Goal: Information Seeking & Learning: Find specific page/section

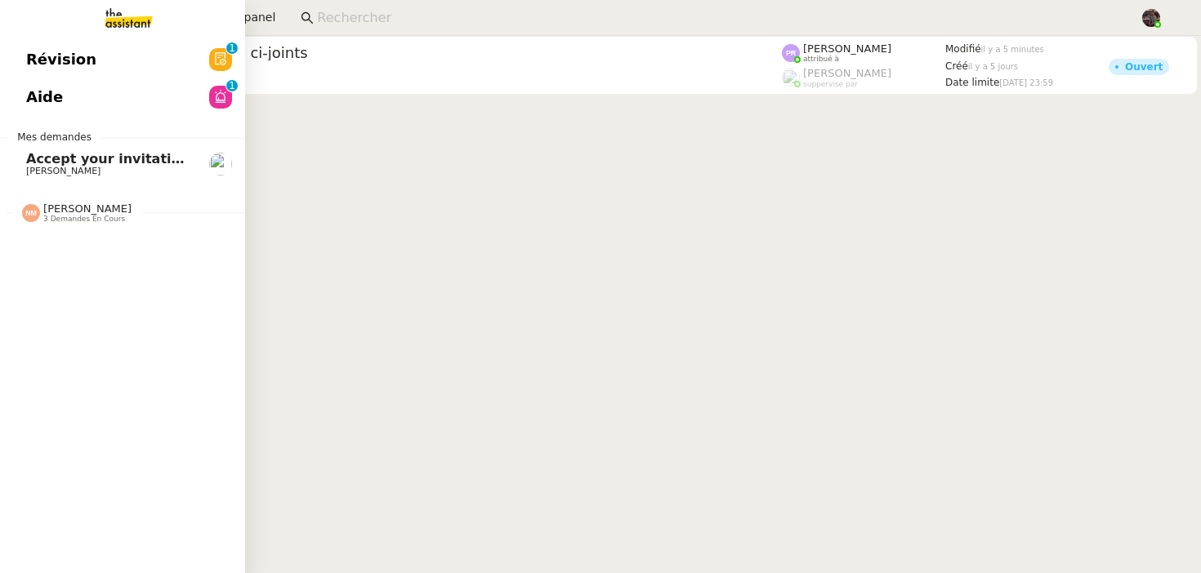
click at [43, 92] on span "Aide" at bounding box center [44, 97] width 37 height 25
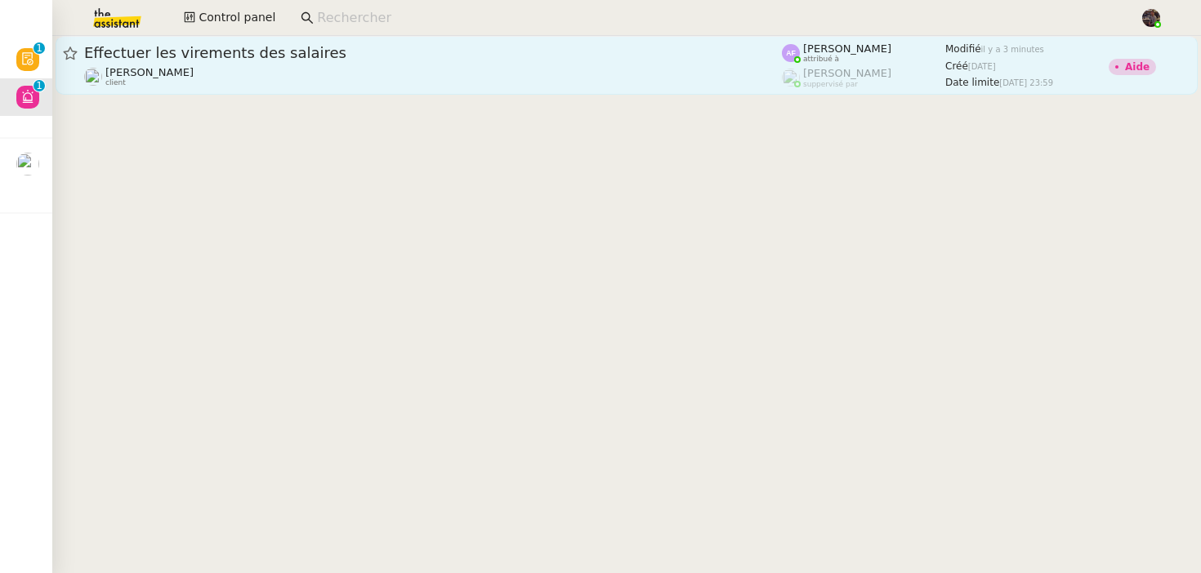
click at [336, 57] on span "Effectuer les virements des salaires" at bounding box center [433, 53] width 698 height 15
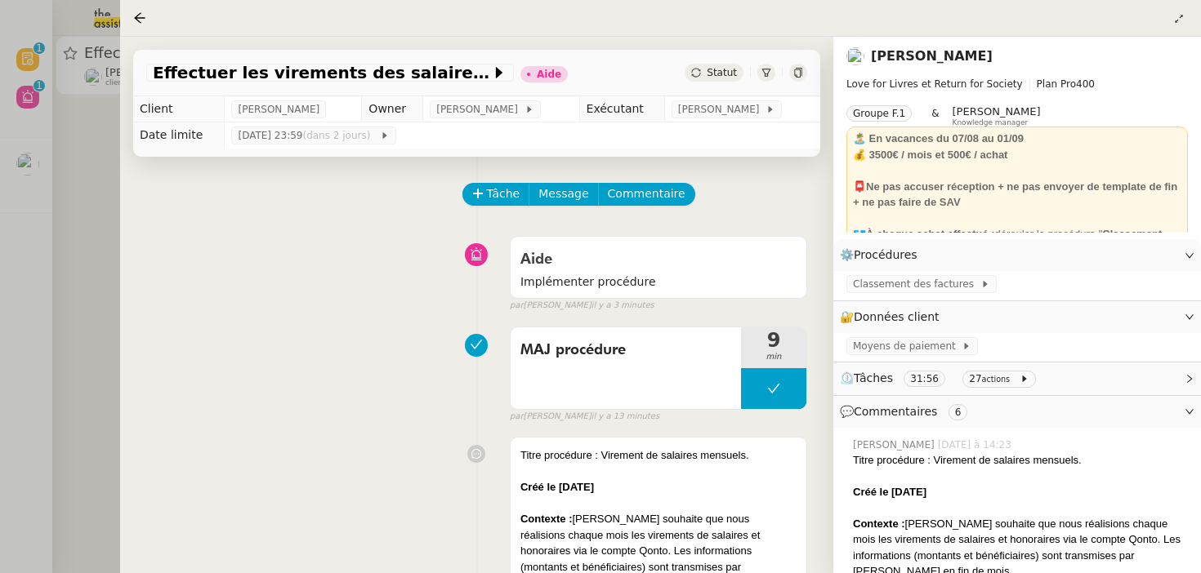
click at [269, 307] on div "Aide Implémenter procédure false par Anna F. il y a 3 minutes" at bounding box center [476, 271] width 661 height 84
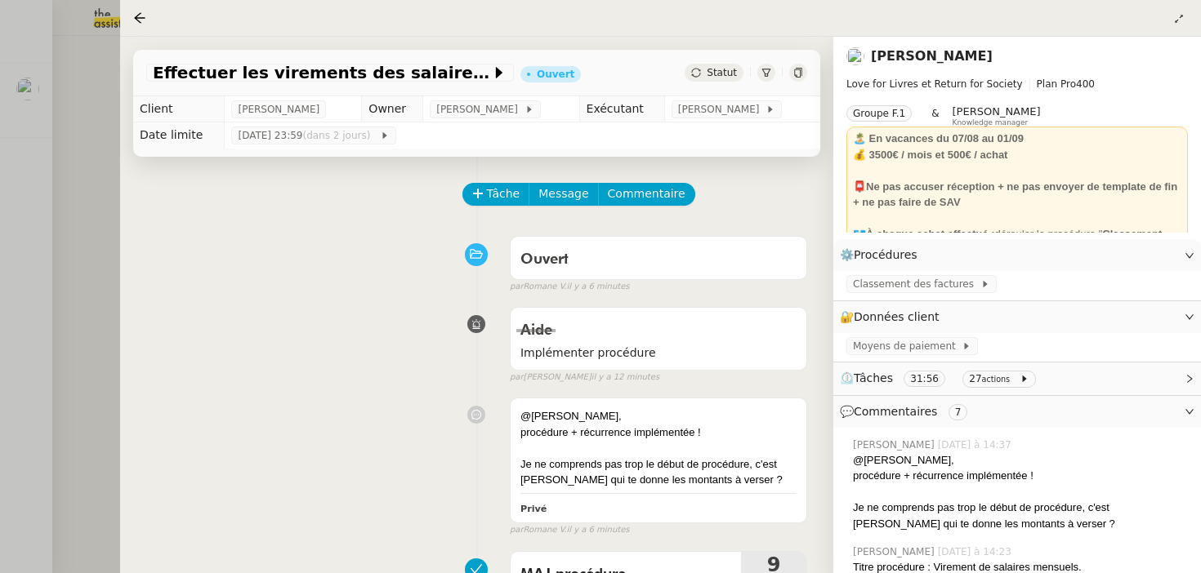
click at [2, 436] on div at bounding box center [600, 286] width 1201 height 573
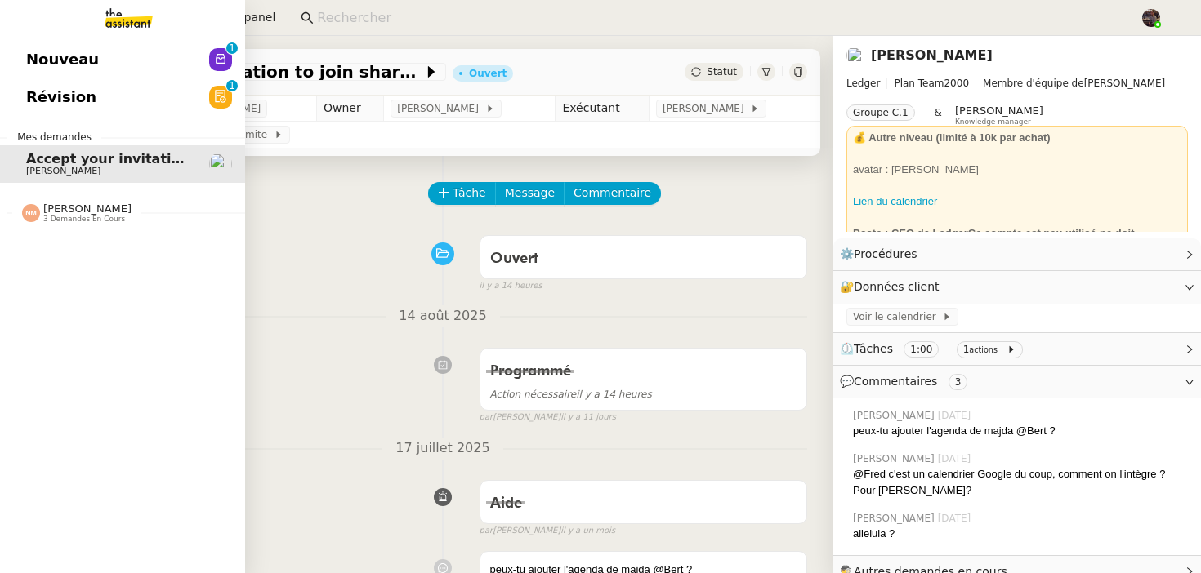
click at [109, 61] on link "Nouveau 0 1 2 3 4 5 6 7 8 9" at bounding box center [122, 60] width 245 height 38
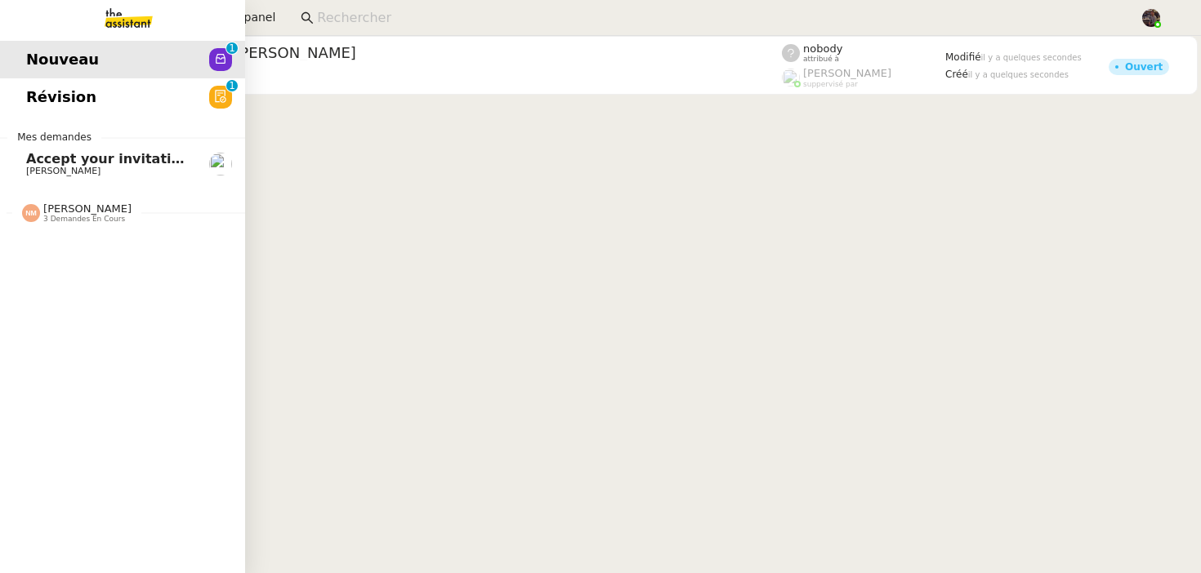
click at [45, 85] on span "Révision" at bounding box center [61, 97] width 70 height 25
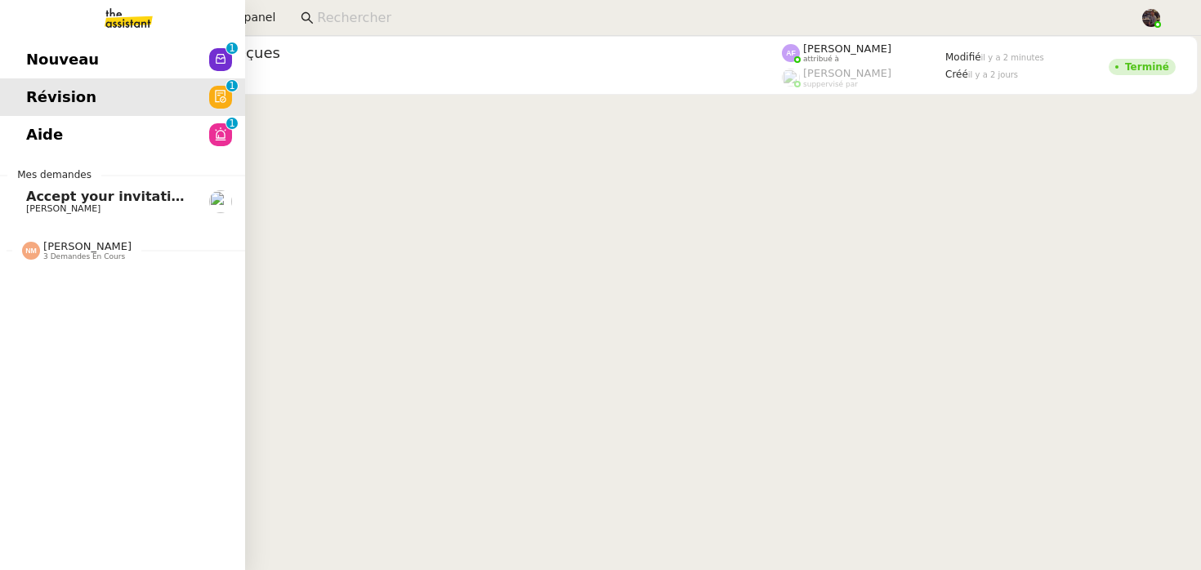
click at [74, 46] on link "Nouveau 0 1 2 3 4 5 6 7 8 9" at bounding box center [122, 60] width 245 height 38
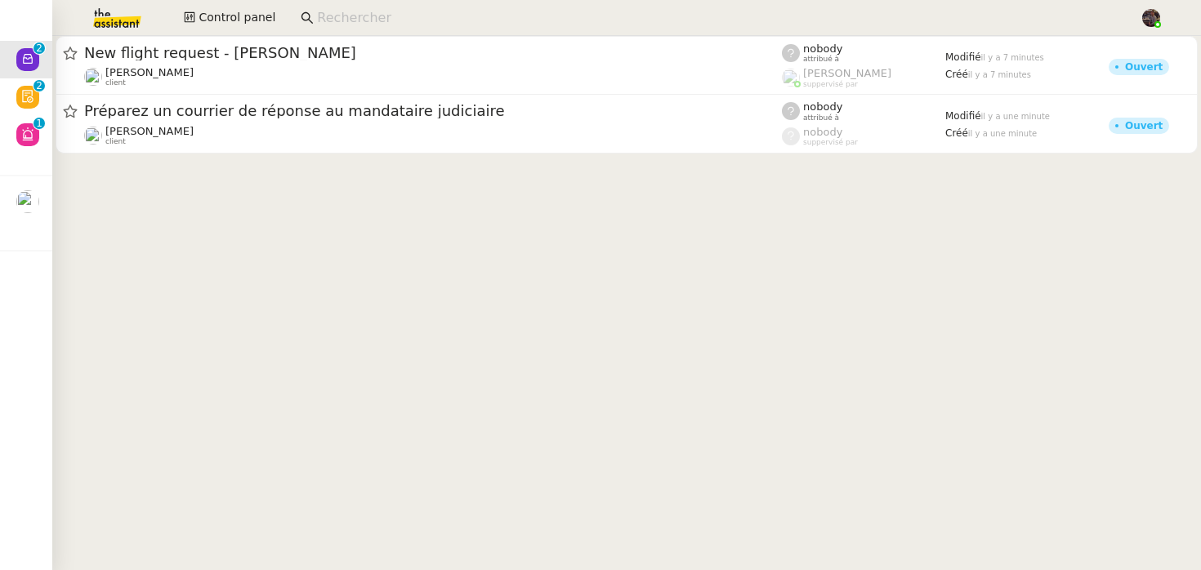
click at [290, 208] on cdk-virtual-scroll-viewport "New flight request - [PERSON_NAME] [PERSON_NAME] client nobody attribué à [PERS…" at bounding box center [626, 303] width 1148 height 534
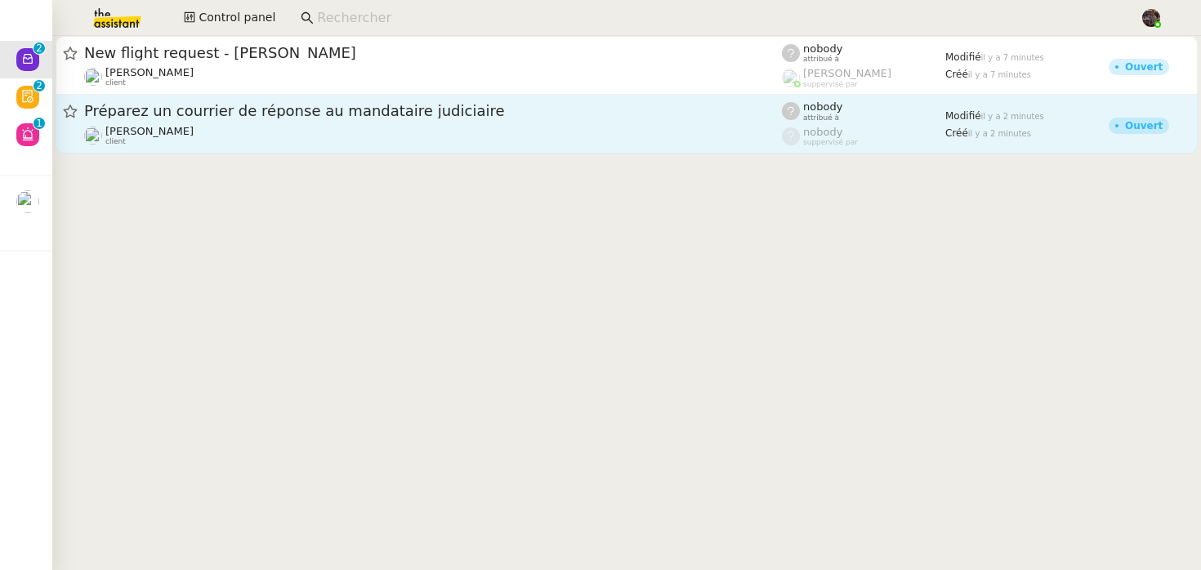
click at [272, 153] on link "Préparez un courrier de réponse au mandataire judiciaire [PERSON_NAME] client n…" at bounding box center [627, 124] width 1142 height 59
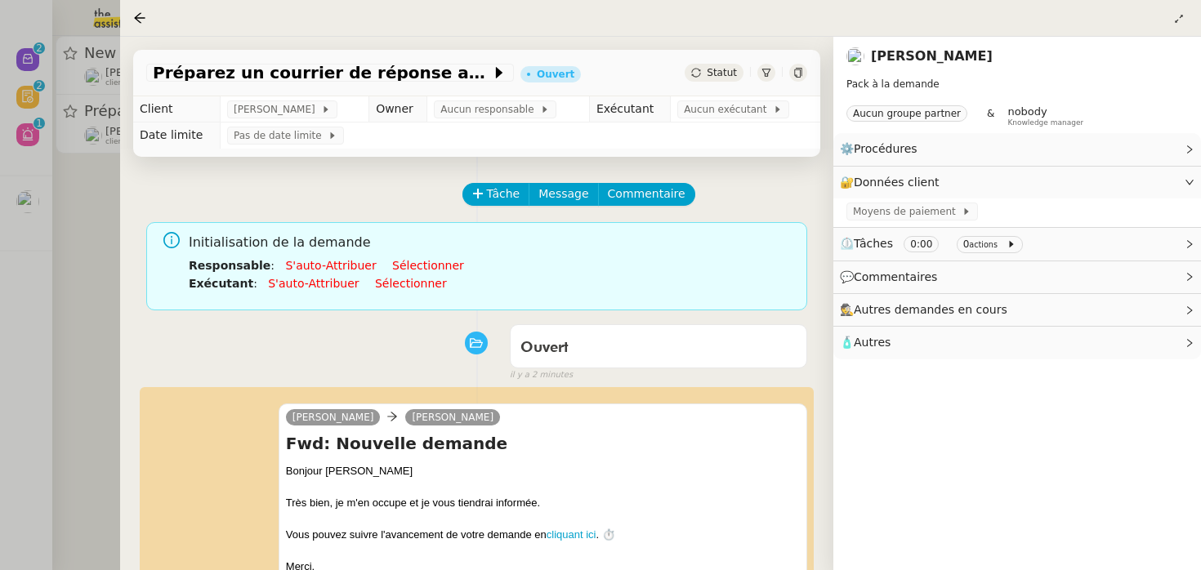
scroll to position [386, 0]
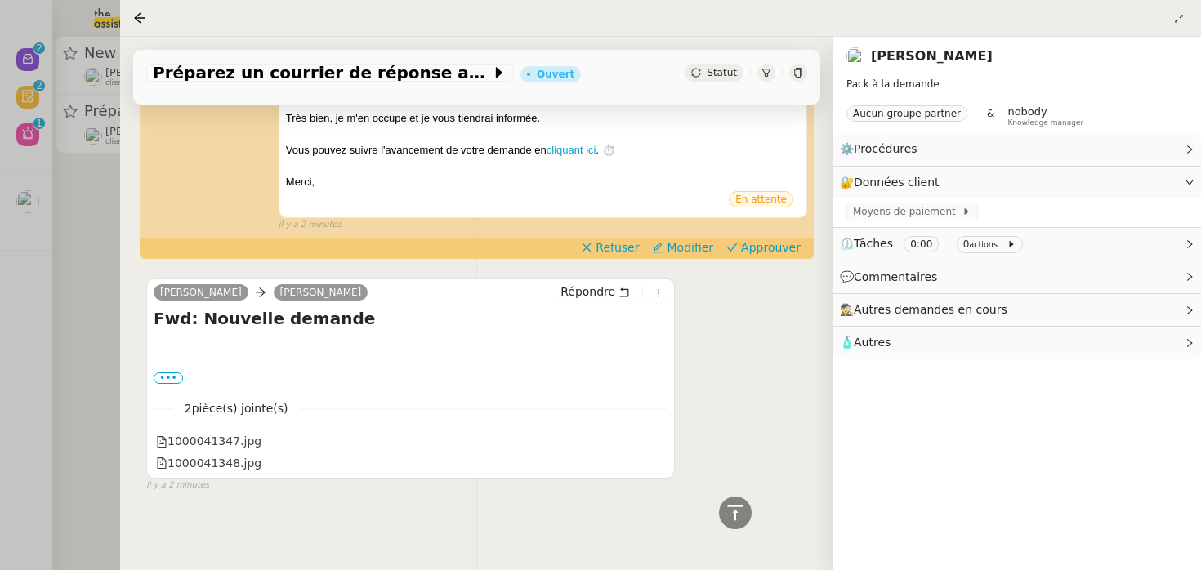
click at [279, 519] on div "Préparez un courrier de réponse au mandataire judiciaire Ouvert Statut Client […" at bounding box center [476, 303] width 713 height 533
click at [128, 328] on div "Tâche Message Commentaire Veuillez patienter une erreur s'est produite 👌👌👌 mess…" at bounding box center [476, 145] width 713 height 747
click at [120, 328] on div "Tâche Message Commentaire Veuillez patienter une erreur s'est produite 👌👌👌 mess…" at bounding box center [476, 145] width 713 height 747
click at [106, 318] on div at bounding box center [600, 285] width 1201 height 570
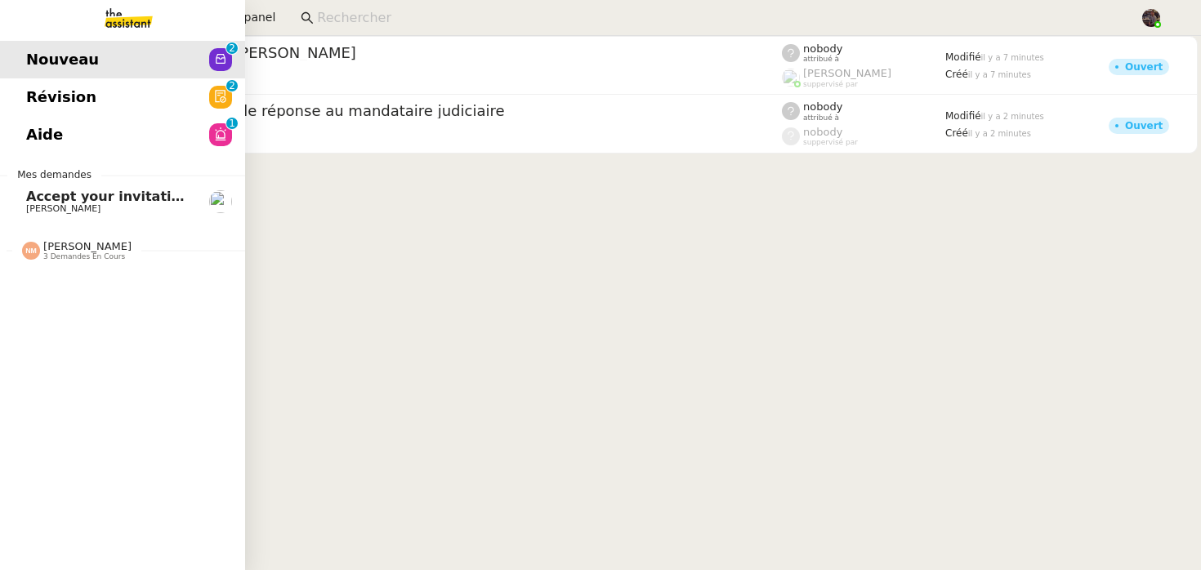
click at [29, 88] on span "Révision" at bounding box center [61, 97] width 70 height 25
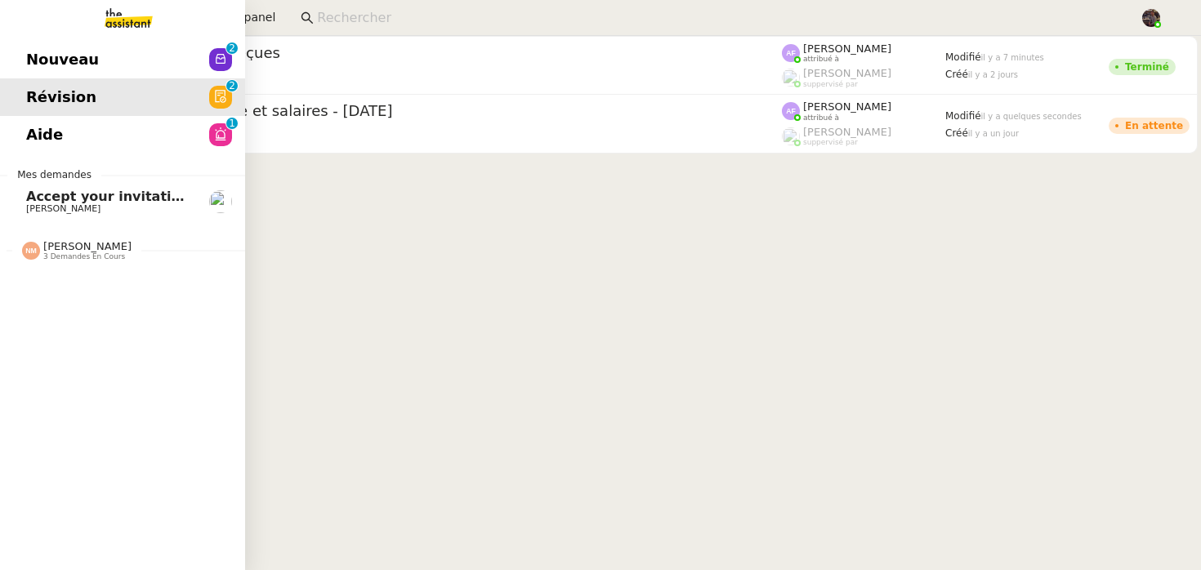
click at [52, 139] on span "Aide" at bounding box center [44, 135] width 37 height 25
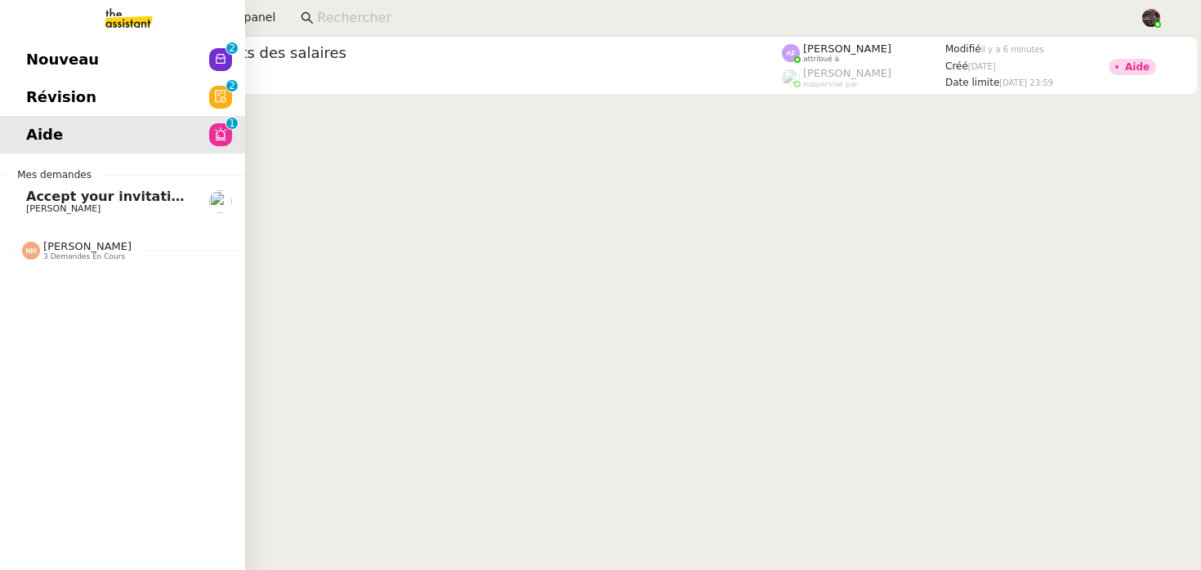
click at [133, 63] on link "Nouveau 0 1 2 3 4 5 6 7 8 9" at bounding box center [122, 60] width 245 height 38
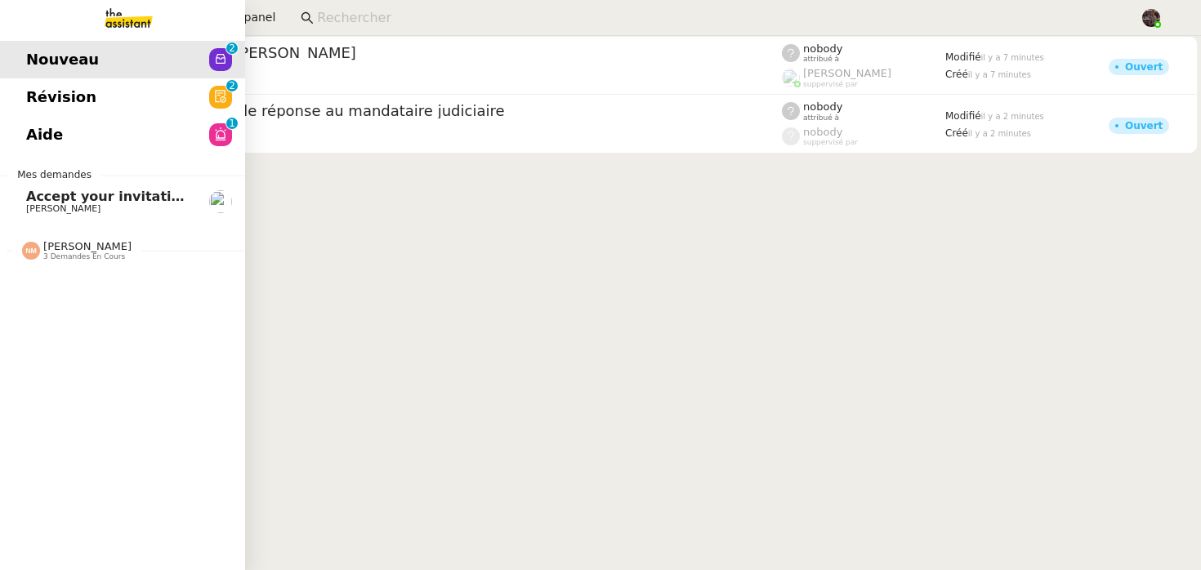
click at [131, 86] on link "Révision 0 1 2 3 4 5 6 7 8 9" at bounding box center [122, 97] width 245 height 38
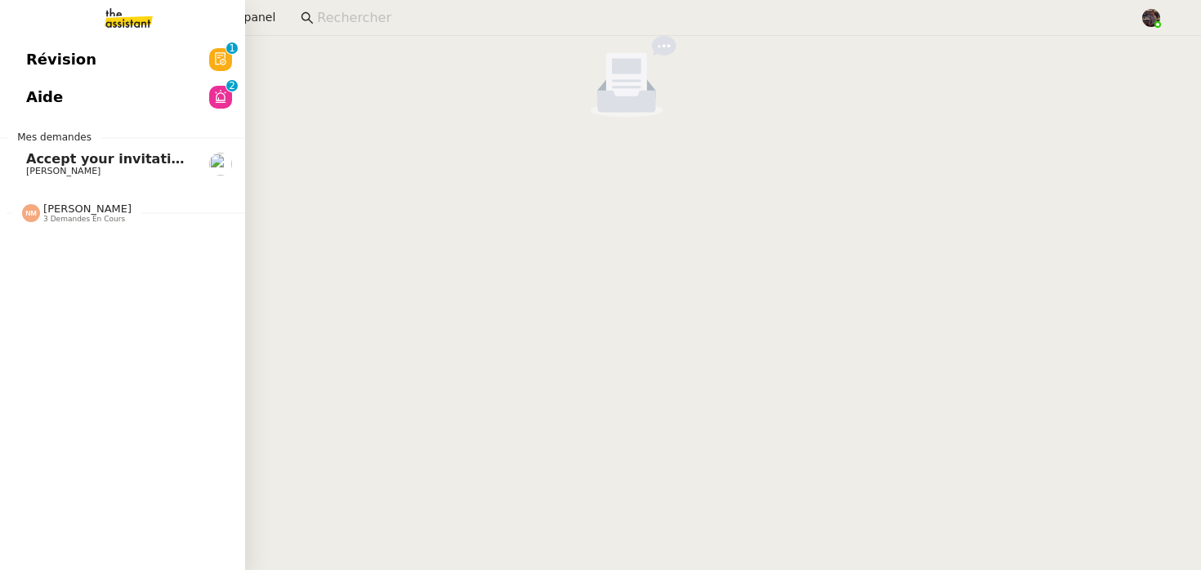
click at [54, 106] on span "Aide" at bounding box center [44, 97] width 37 height 25
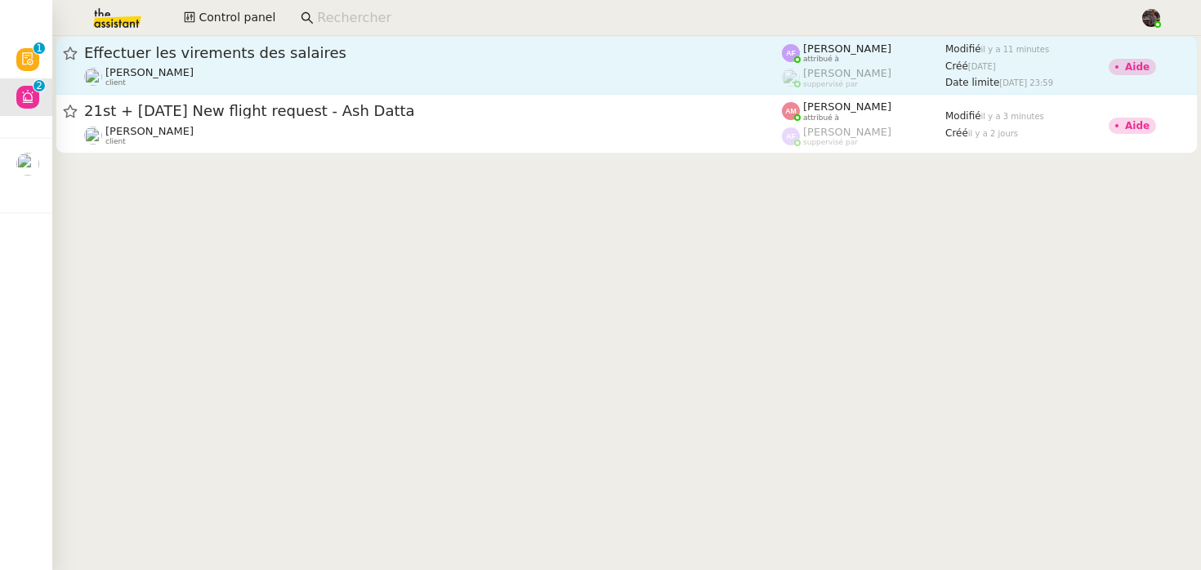
click at [381, 51] on span "Effectuer les virements des salaires" at bounding box center [433, 53] width 698 height 15
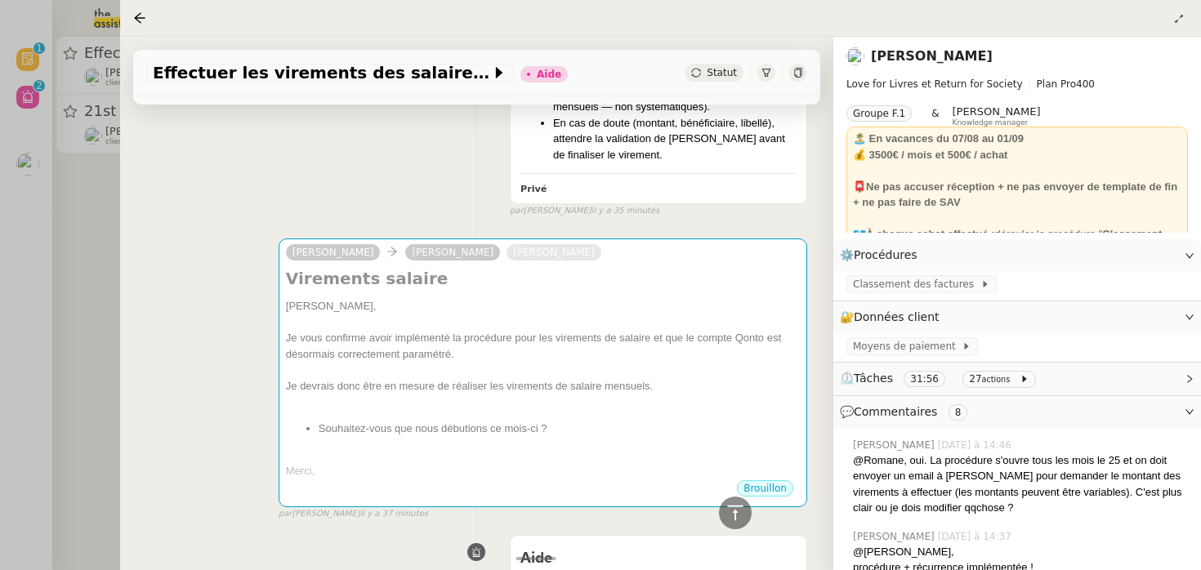
scroll to position [1471, 0]
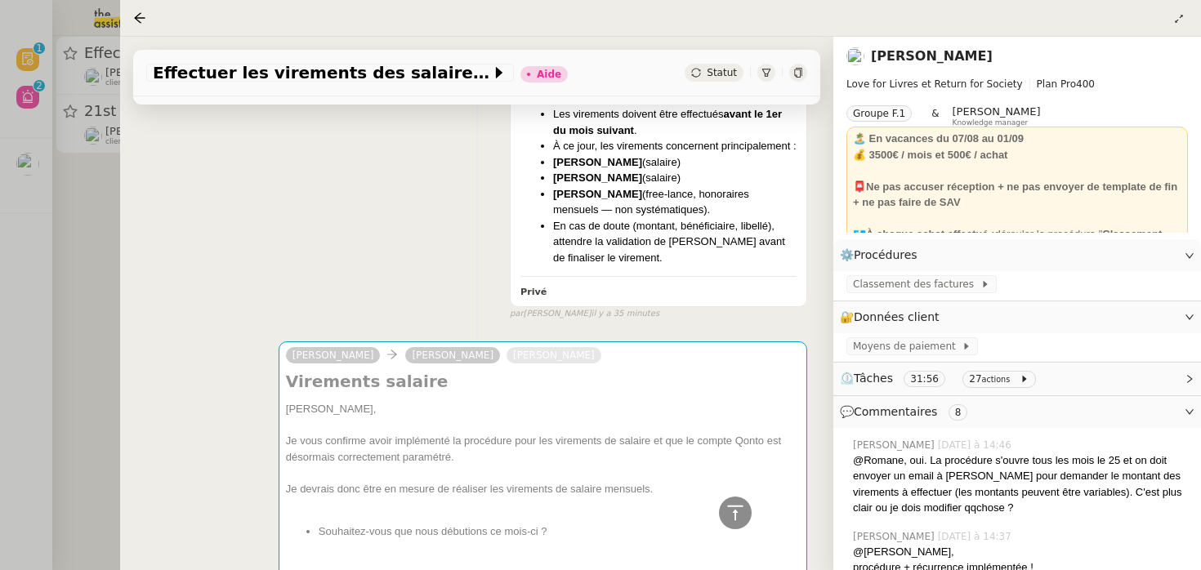
click at [81, 297] on div at bounding box center [600, 285] width 1201 height 570
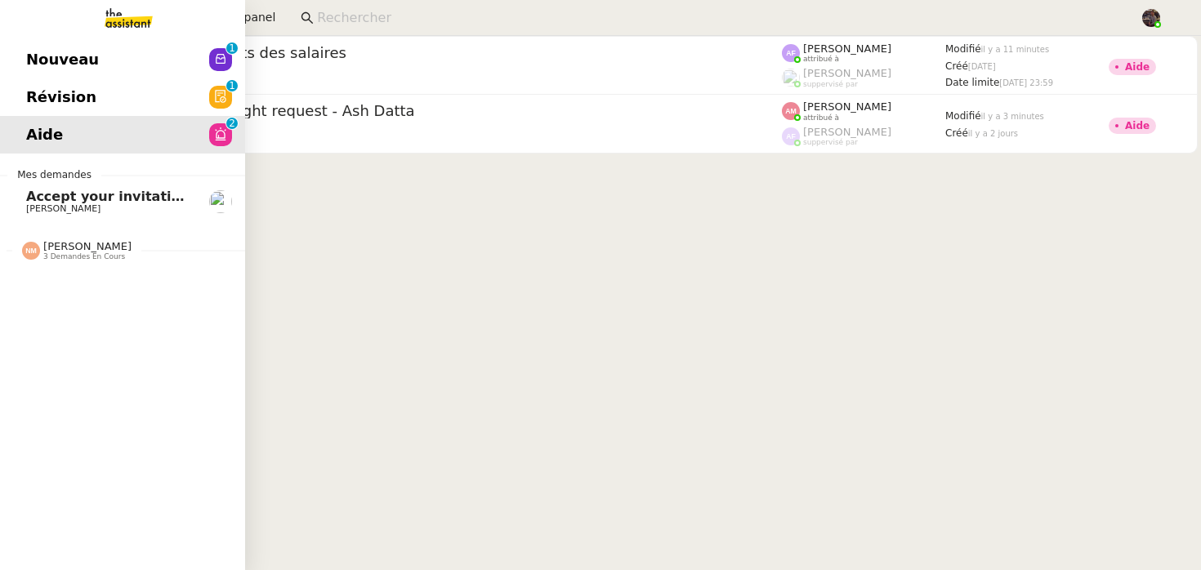
click at [27, 51] on span "Nouveau" at bounding box center [62, 59] width 73 height 25
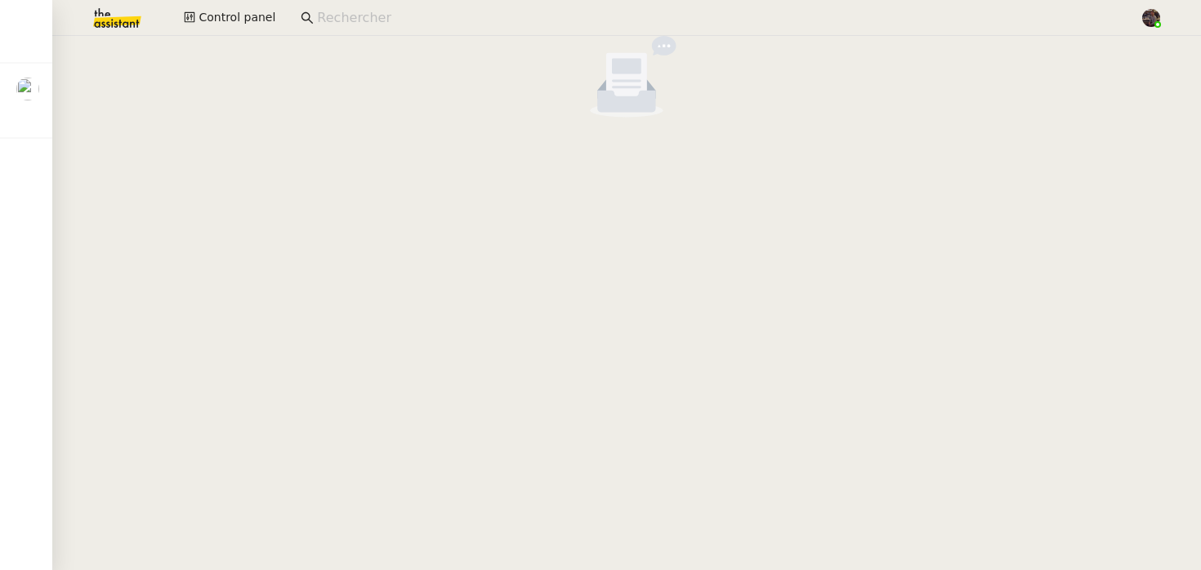
click at [390, 25] on input at bounding box center [720, 18] width 806 height 22
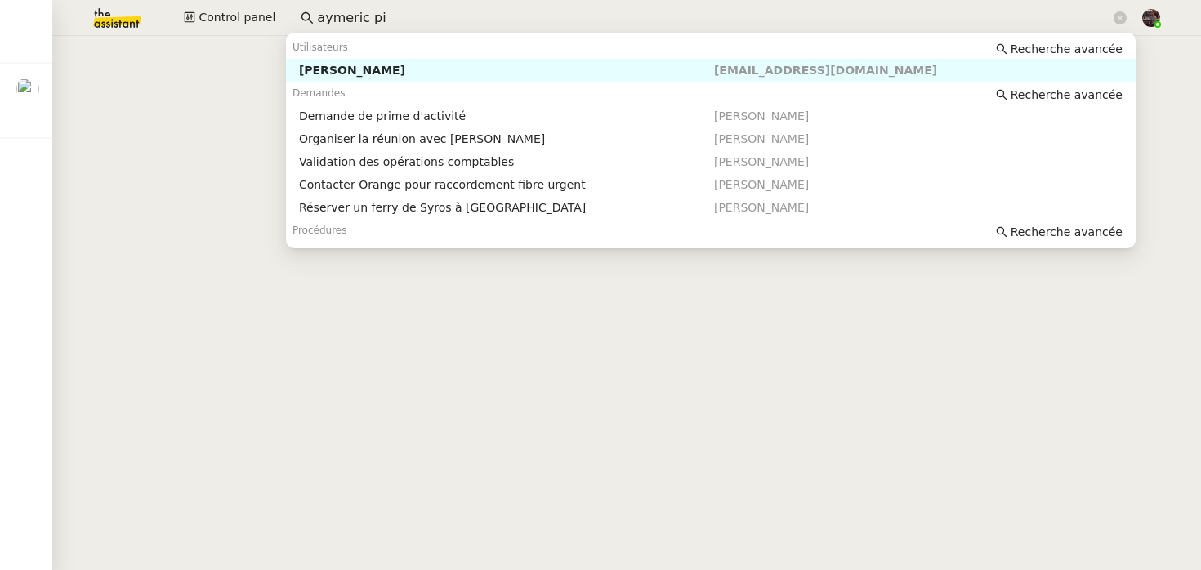
click at [336, 65] on div "[PERSON_NAME]" at bounding box center [506, 70] width 415 height 15
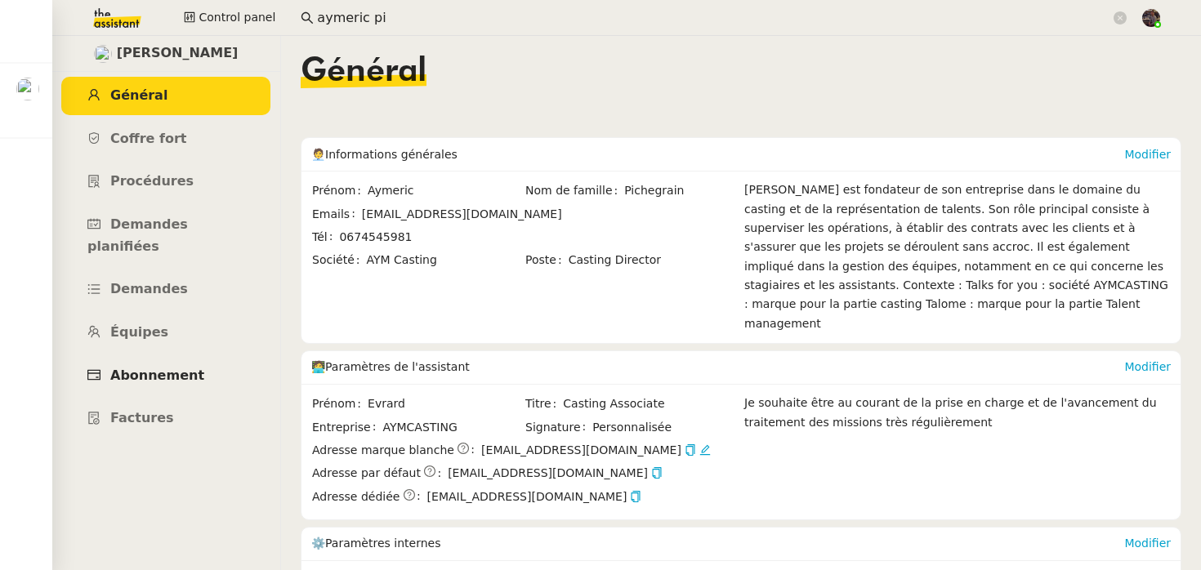
click at [140, 368] on span "Abonnement" at bounding box center [157, 376] width 94 height 16
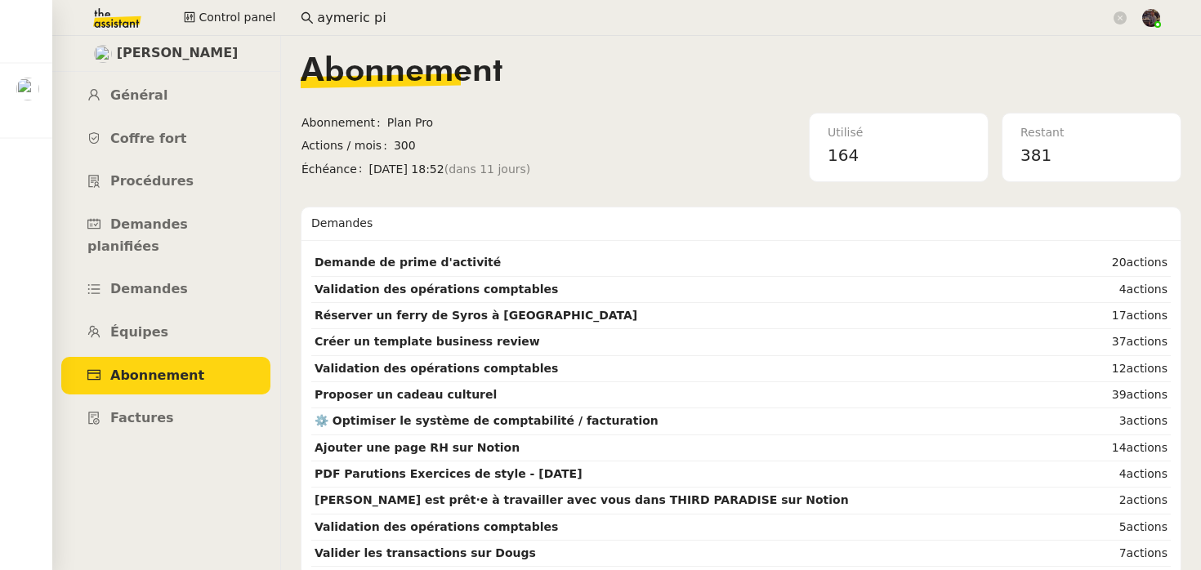
click at [440, 128] on span "Plan Pro" at bounding box center [552, 123] width 331 height 19
click at [492, 126] on span "Plan Pro" at bounding box center [552, 123] width 331 height 19
click at [194, 46] on span "[PERSON_NAME]" at bounding box center [178, 53] width 122 height 22
click at [775, 171] on div "Utilisé 164 Restant 381" at bounding box center [950, 147] width 462 height 69
click at [199, 142] on link "Coffre fort" at bounding box center [165, 139] width 209 height 38
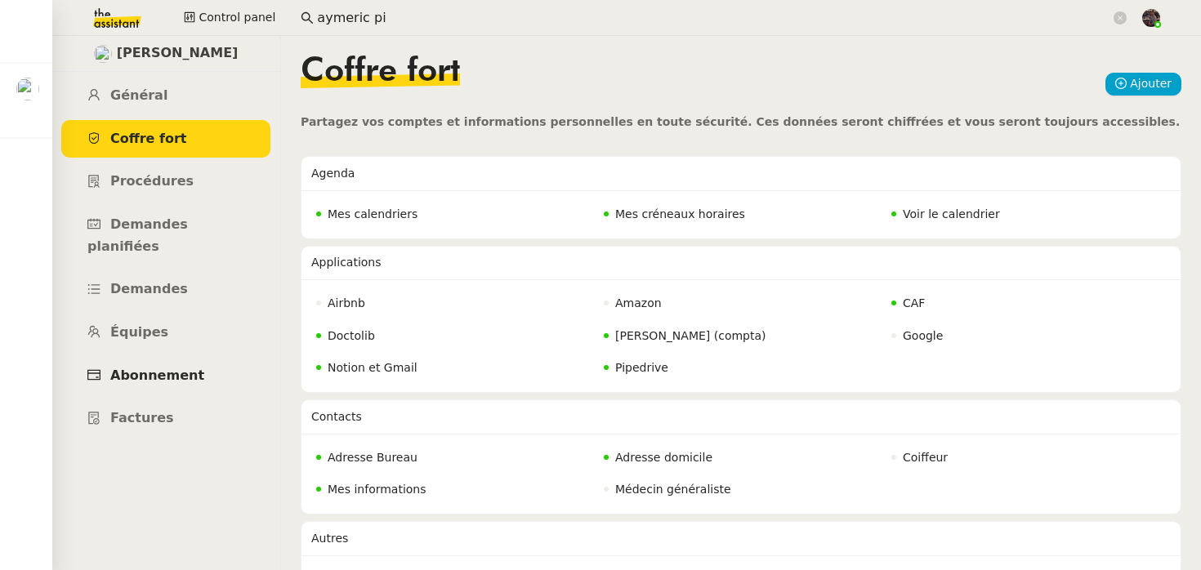
click at [191, 366] on link "Abonnement" at bounding box center [165, 376] width 209 height 38
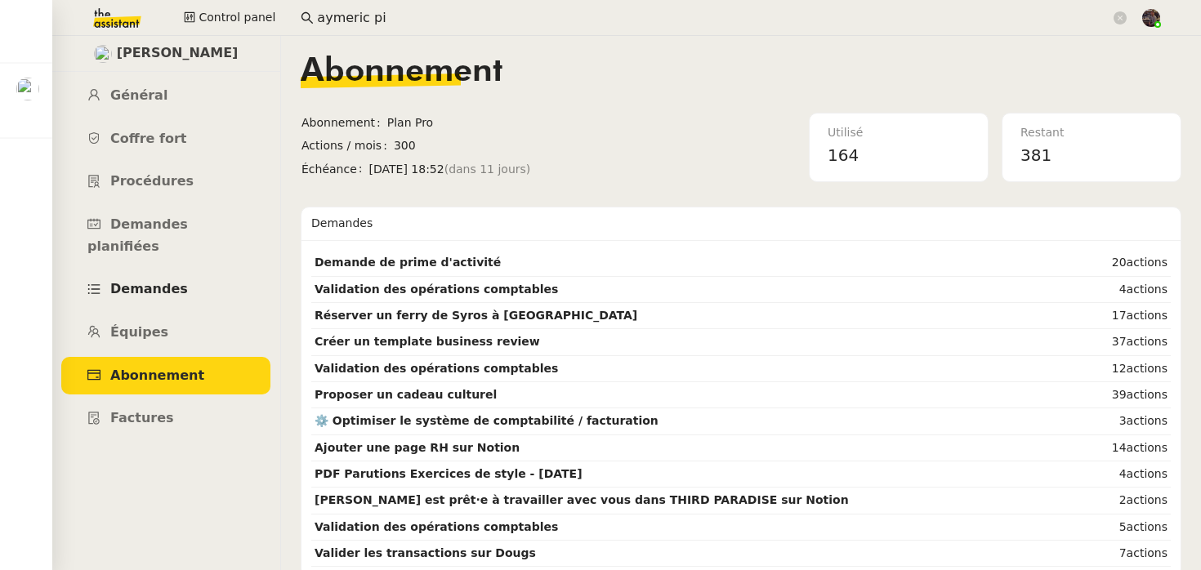
click at [154, 281] on span "Demandes" at bounding box center [149, 289] width 78 height 16
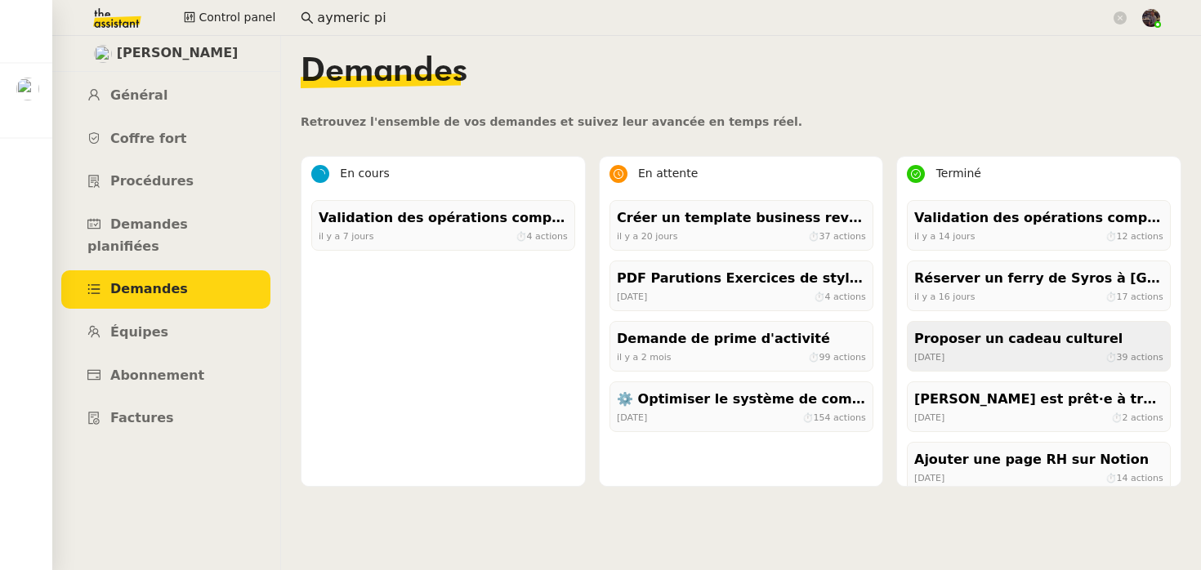
scroll to position [137, 0]
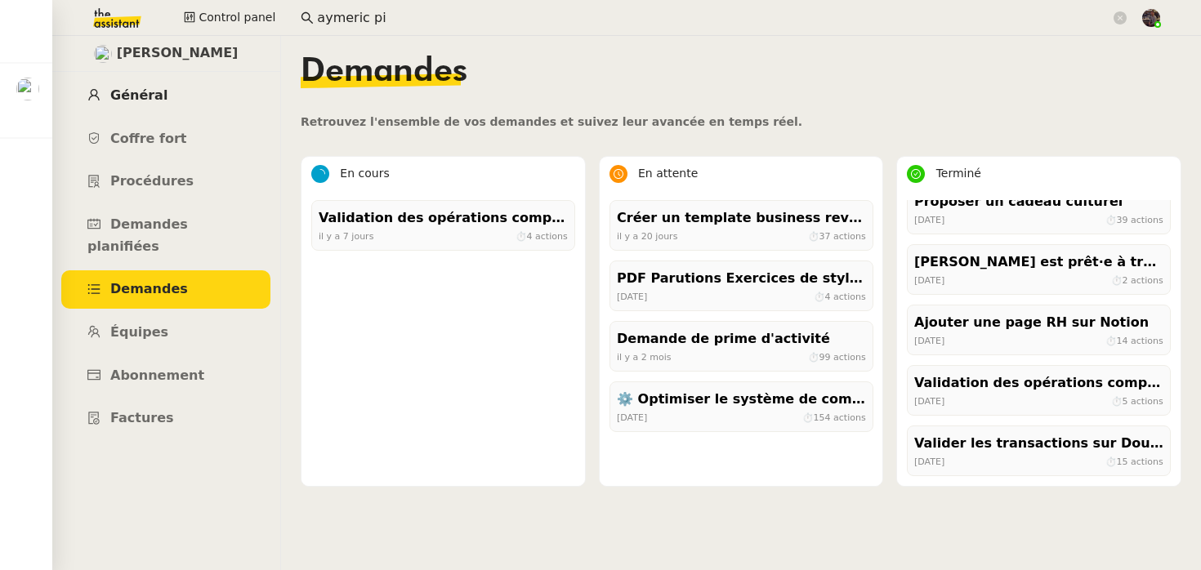
click at [162, 113] on link "Général" at bounding box center [165, 96] width 209 height 38
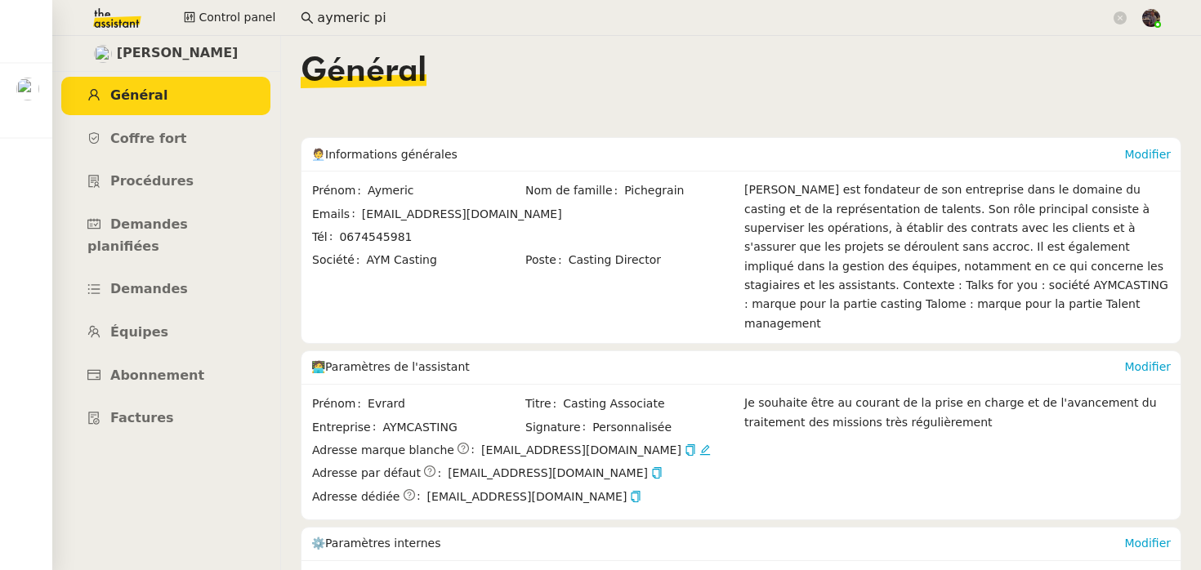
click at [195, 77] on link "Général" at bounding box center [165, 96] width 209 height 38
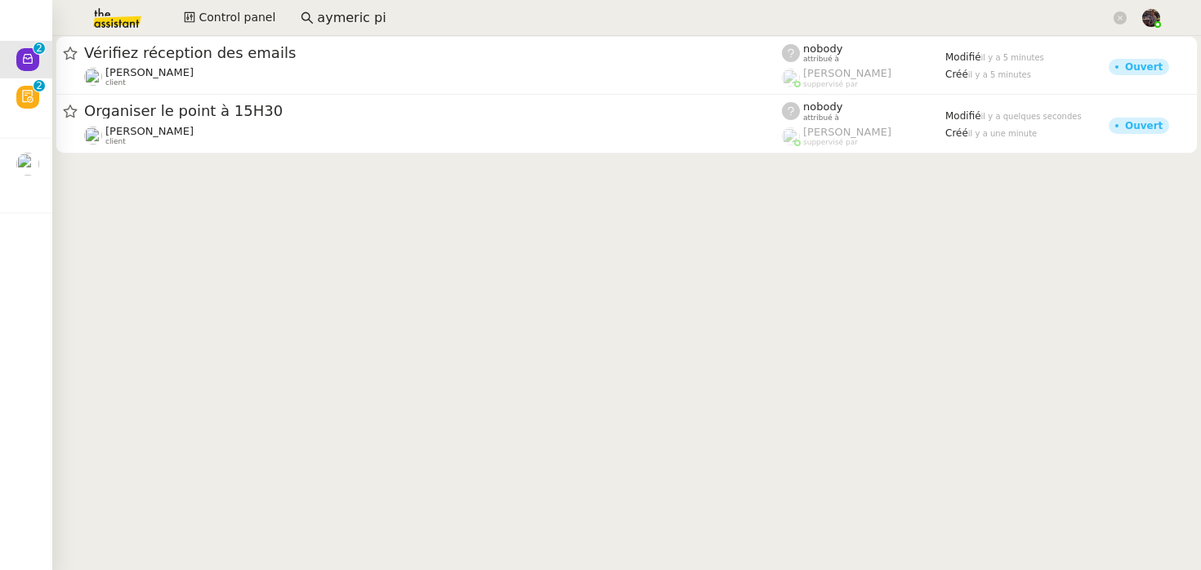
click at [426, 204] on cdk-virtual-scroll-viewport "Vérifiez réception des emails [PERSON_NAME] client nobody attribué à [PERSON_NA…" at bounding box center [626, 303] width 1148 height 534
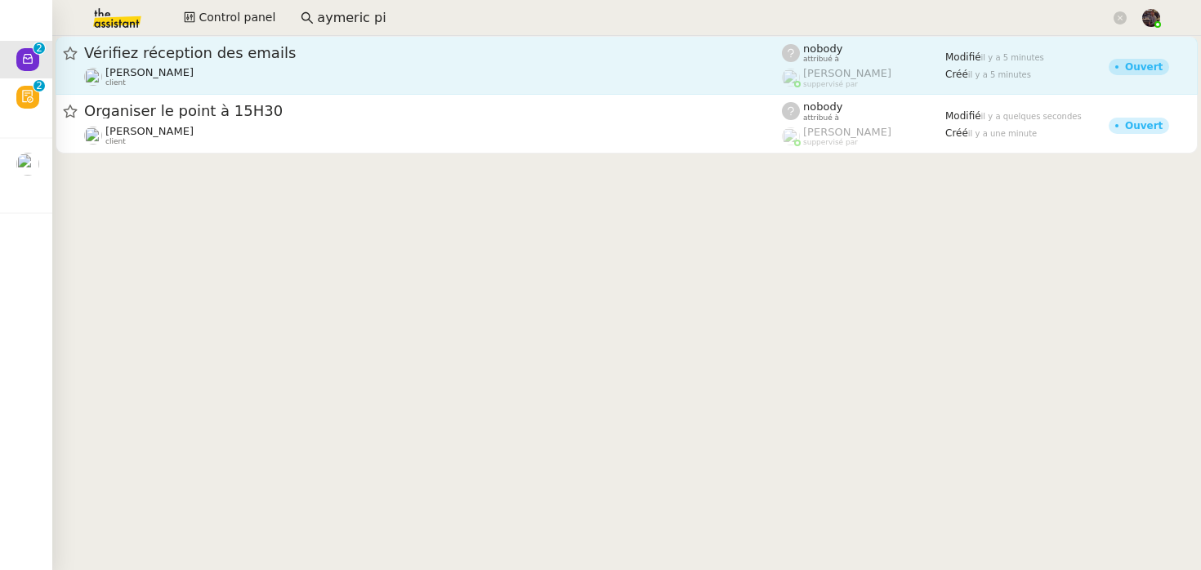
click at [213, 38] on link "Vérifiez réception des emails [PERSON_NAME] client nobody attribué à [PERSON_NA…" at bounding box center [627, 65] width 1142 height 59
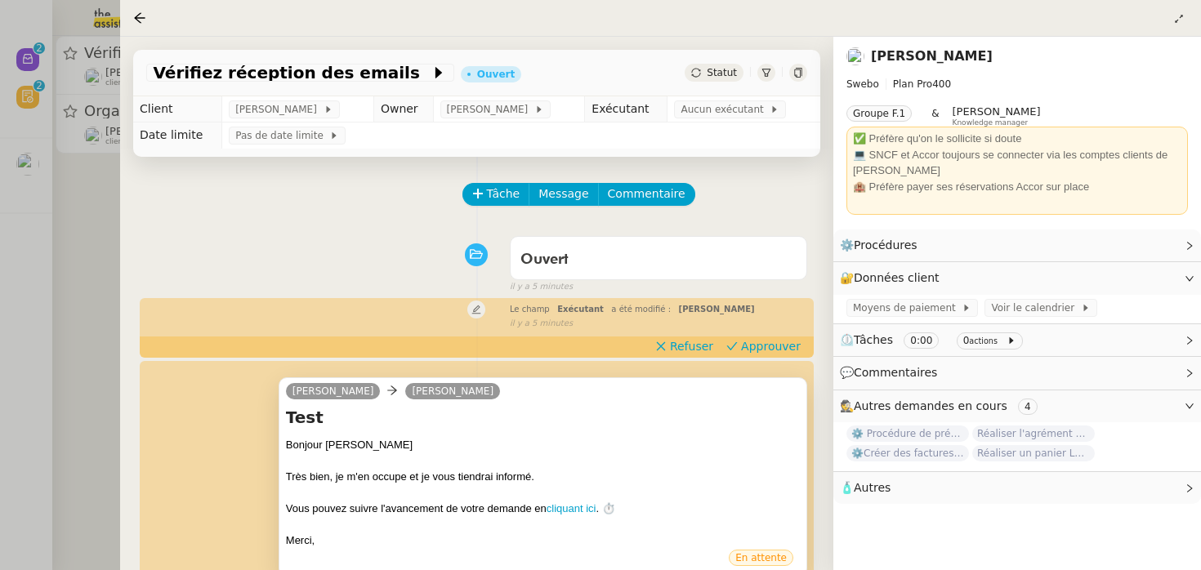
scroll to position [437, 0]
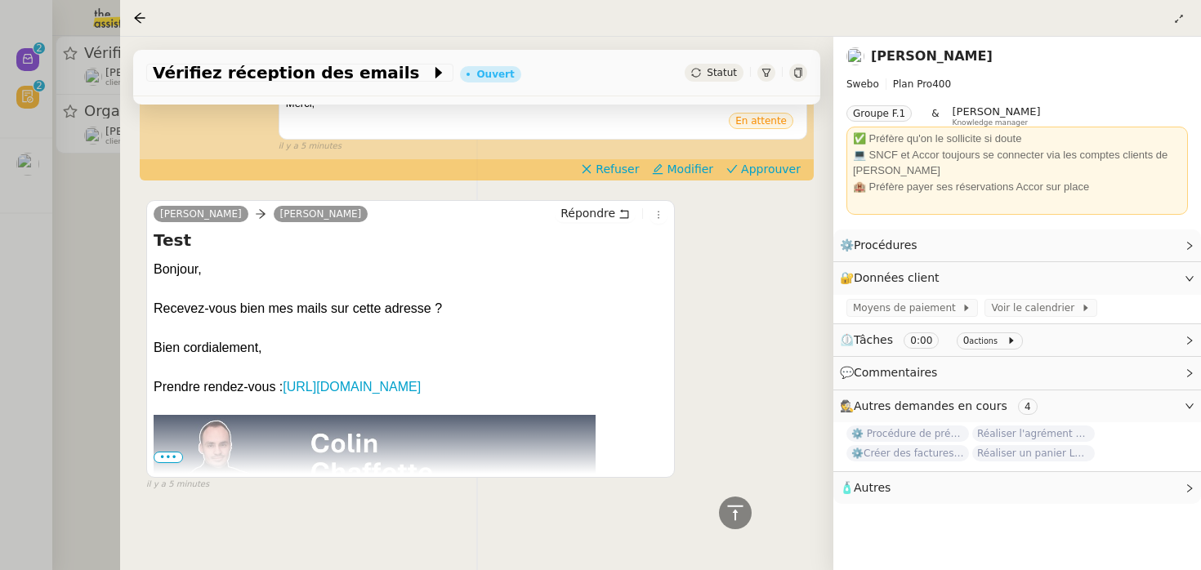
click at [93, 223] on div at bounding box center [600, 285] width 1201 height 570
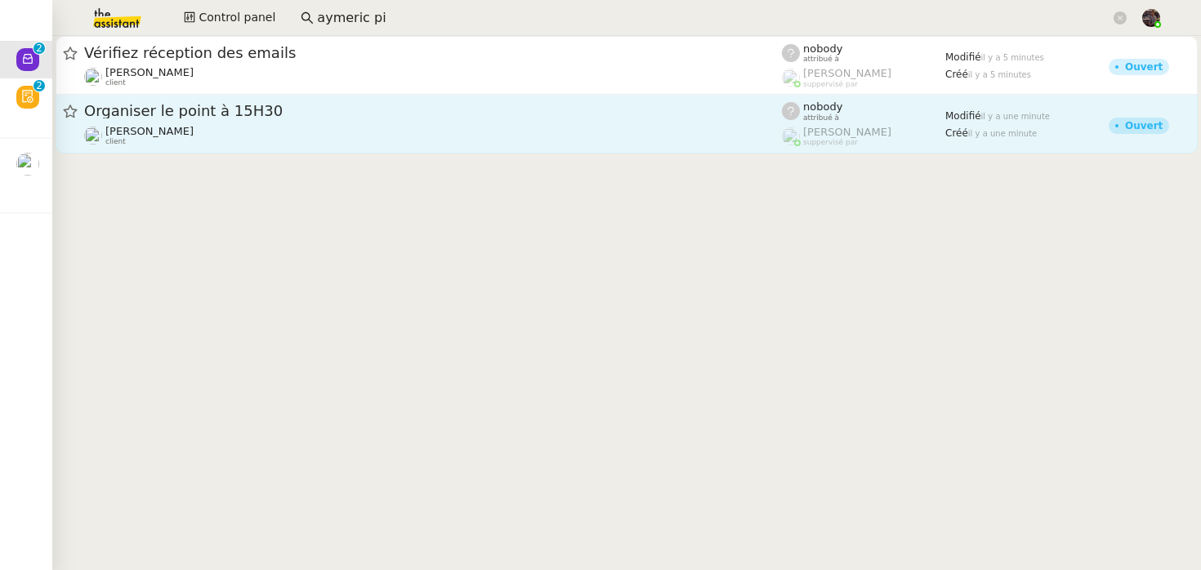
click at [257, 140] on div "[PERSON_NAME] client" at bounding box center [433, 135] width 698 height 21
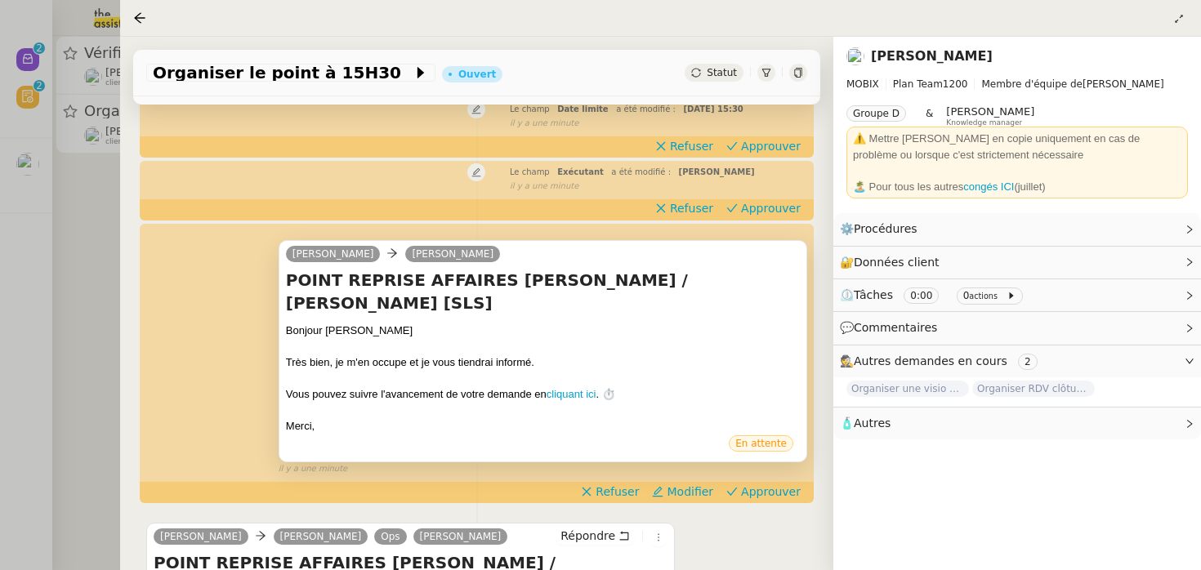
scroll to position [147, 0]
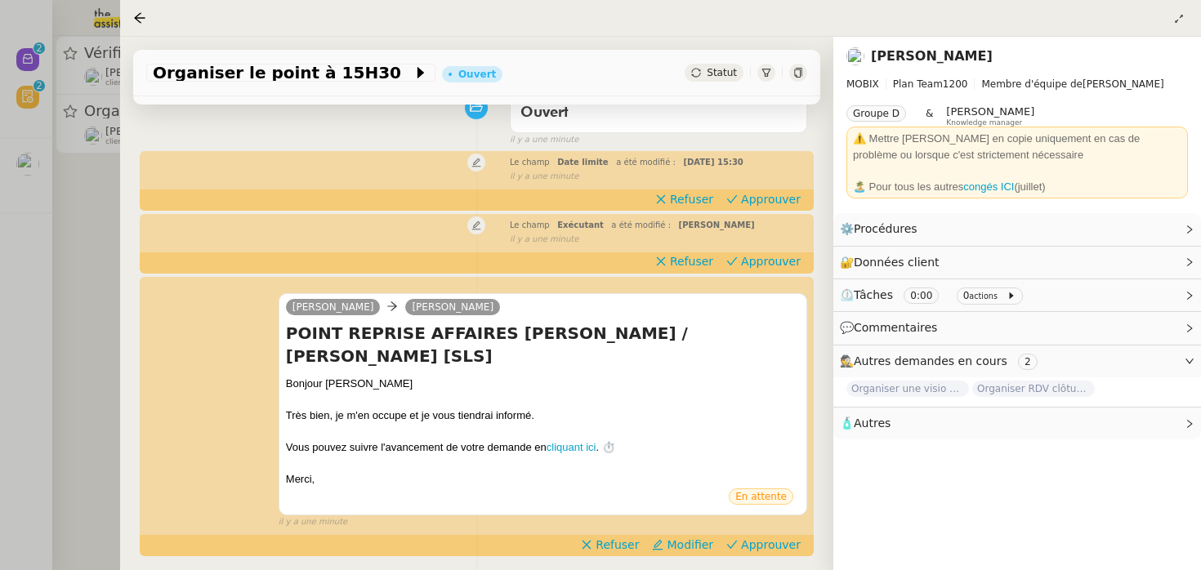
click at [27, 387] on div at bounding box center [600, 285] width 1201 height 570
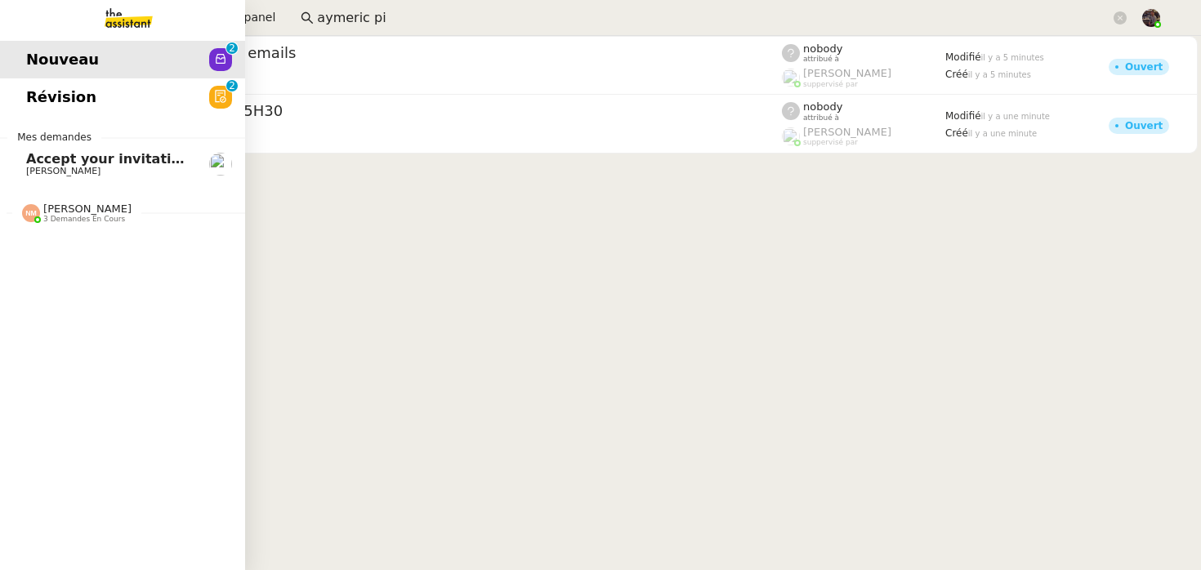
click at [80, 89] on span "Révision" at bounding box center [61, 97] width 70 height 25
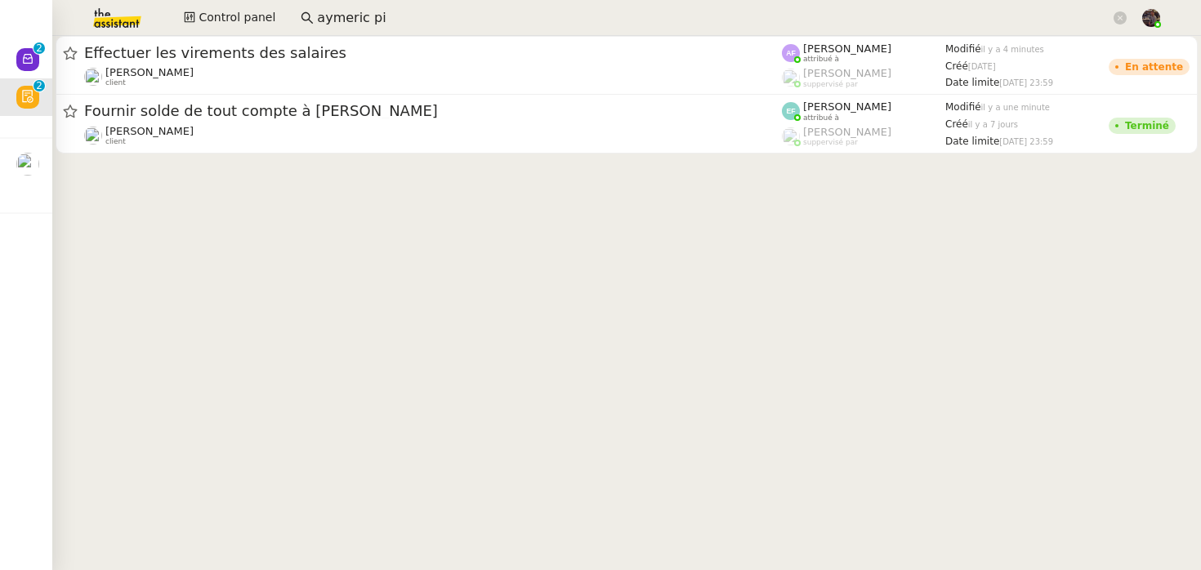
click at [480, 359] on cdk-virtual-scroll-viewport "Effectuer les virements des salaires [PERSON_NAME] MAS client [PERSON_NAME] att…" at bounding box center [626, 303] width 1148 height 534
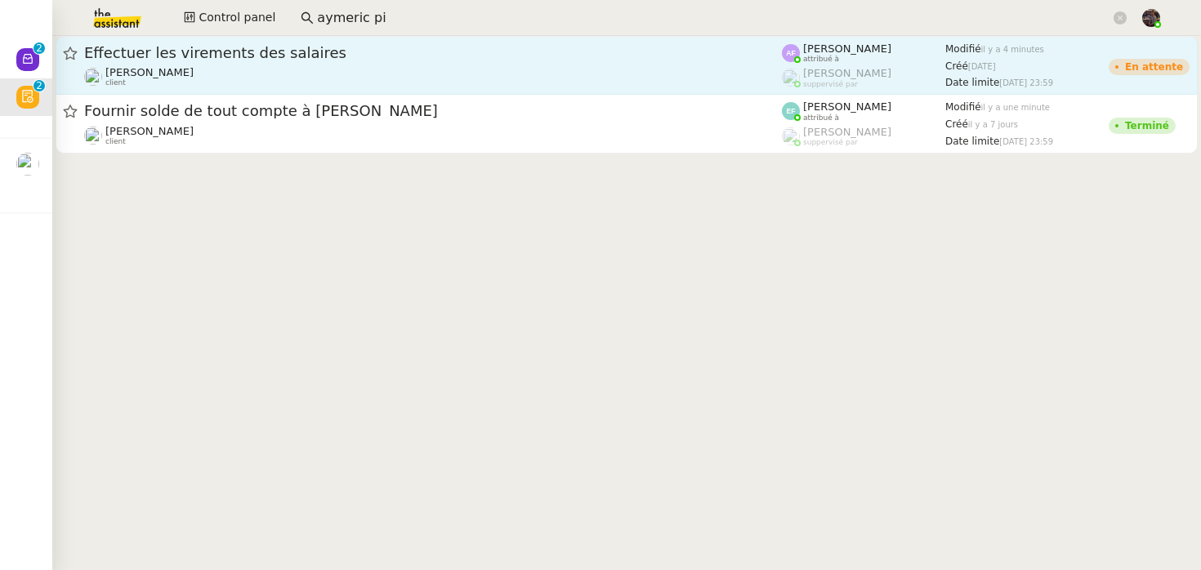
click at [281, 61] on div "Effectuer les virements des salaires" at bounding box center [433, 53] width 698 height 20
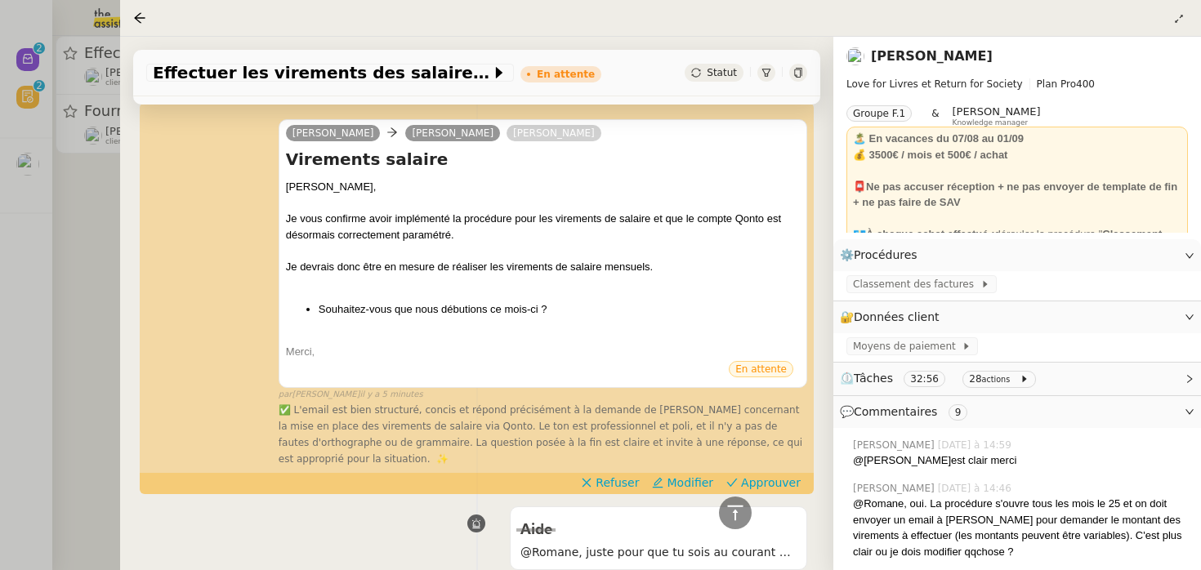
scroll to position [1972, 0]
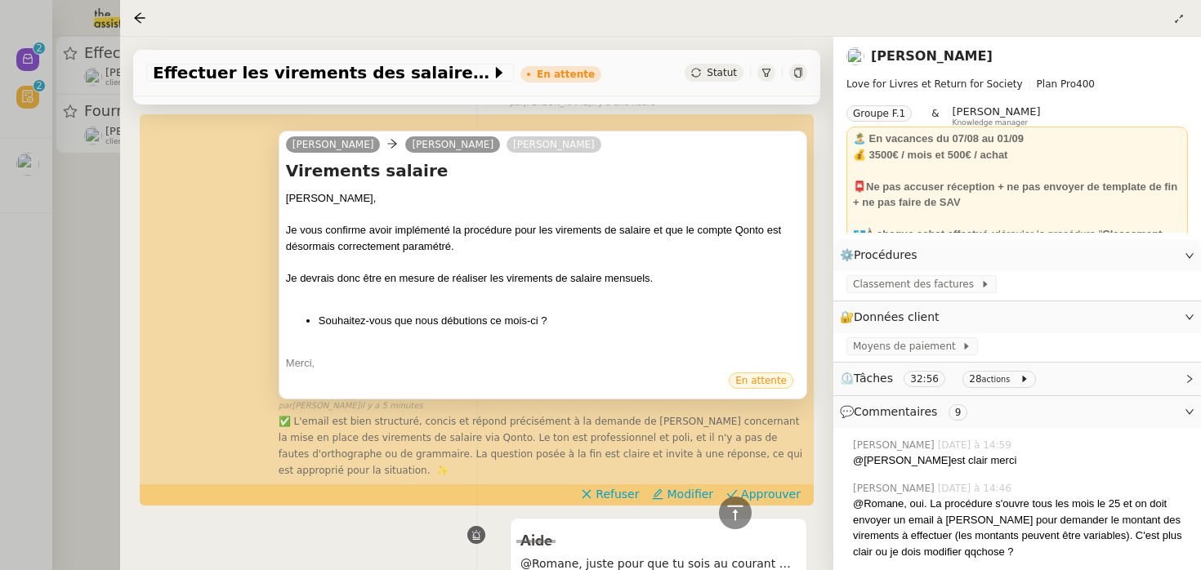
click at [354, 313] on li "Souhaitez-vous que nous débutions ce mois-ci ?" at bounding box center [559, 321] width 481 height 16
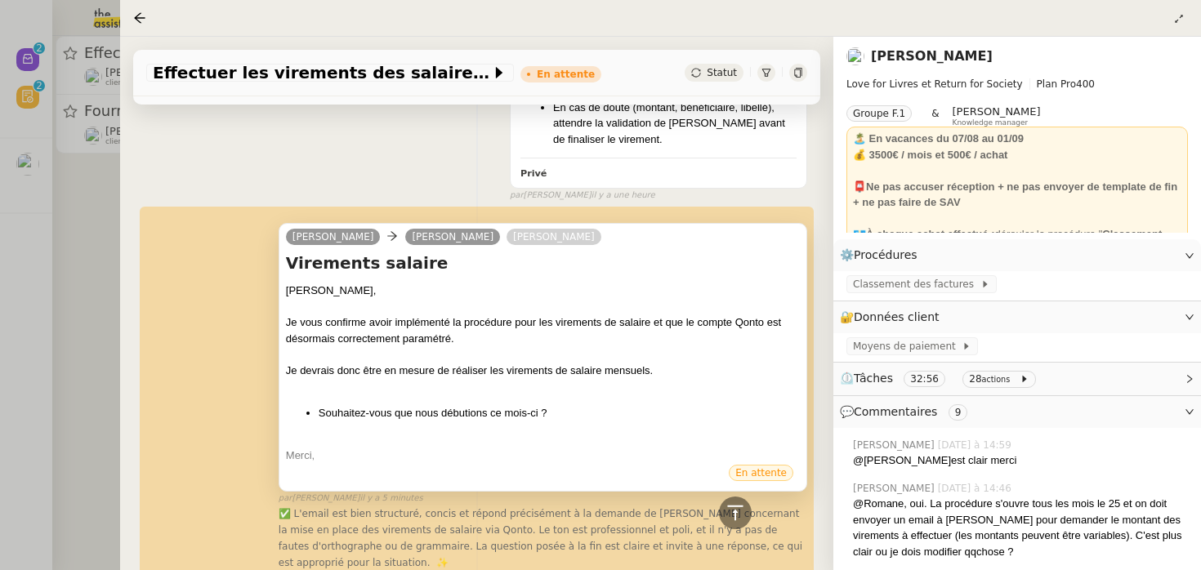
scroll to position [1859, 0]
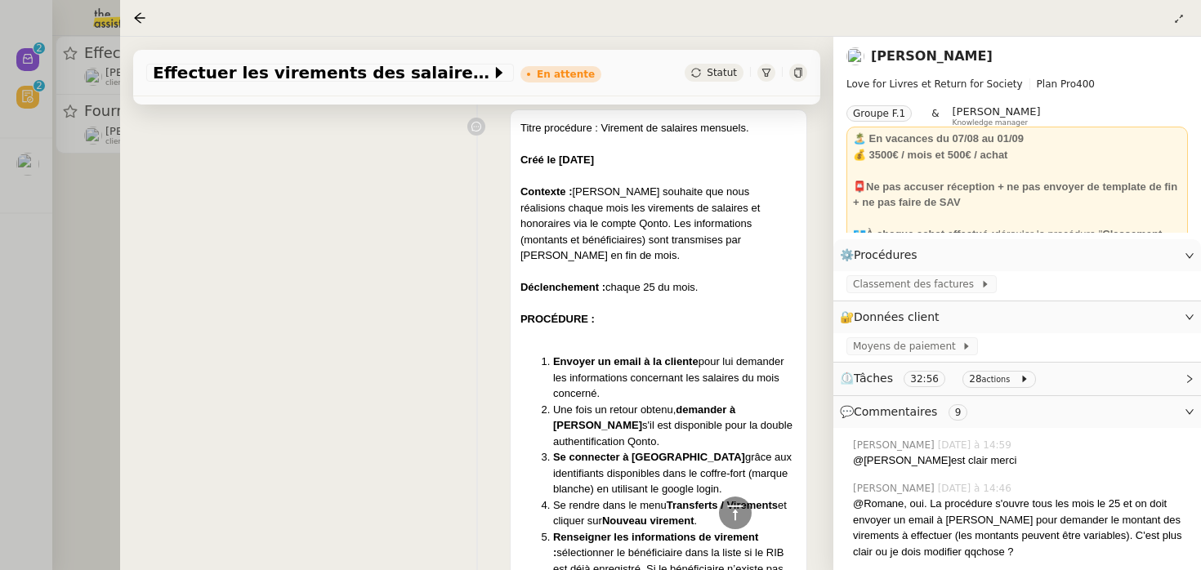
scroll to position [1057, 0]
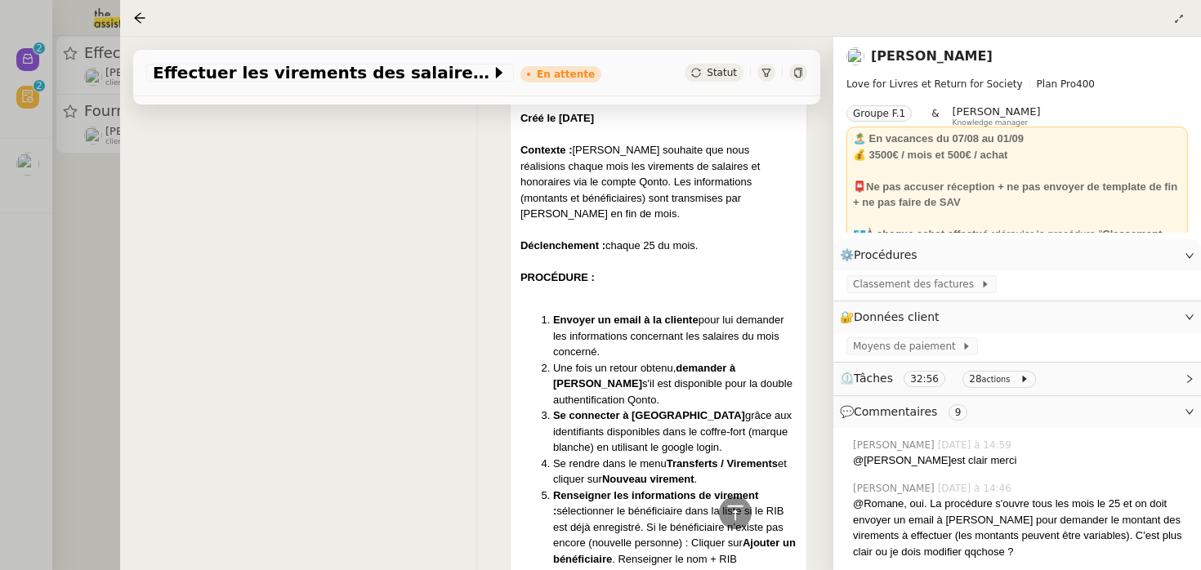
click at [159, 220] on div "Titre procédure : Virement de salaires mensuels. Créé le [DATE] Contexte : [PER…" at bounding box center [476, 542] width 661 height 965
click at [99, 230] on div at bounding box center [600, 285] width 1201 height 570
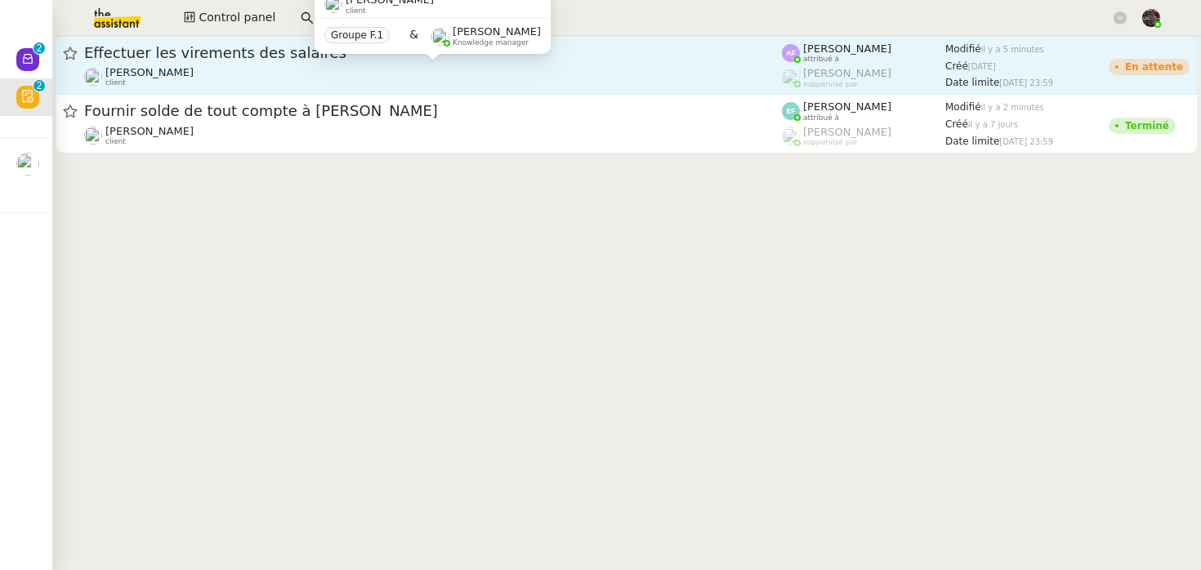
click at [226, 71] on div "[PERSON_NAME] MAS client" at bounding box center [433, 76] width 698 height 21
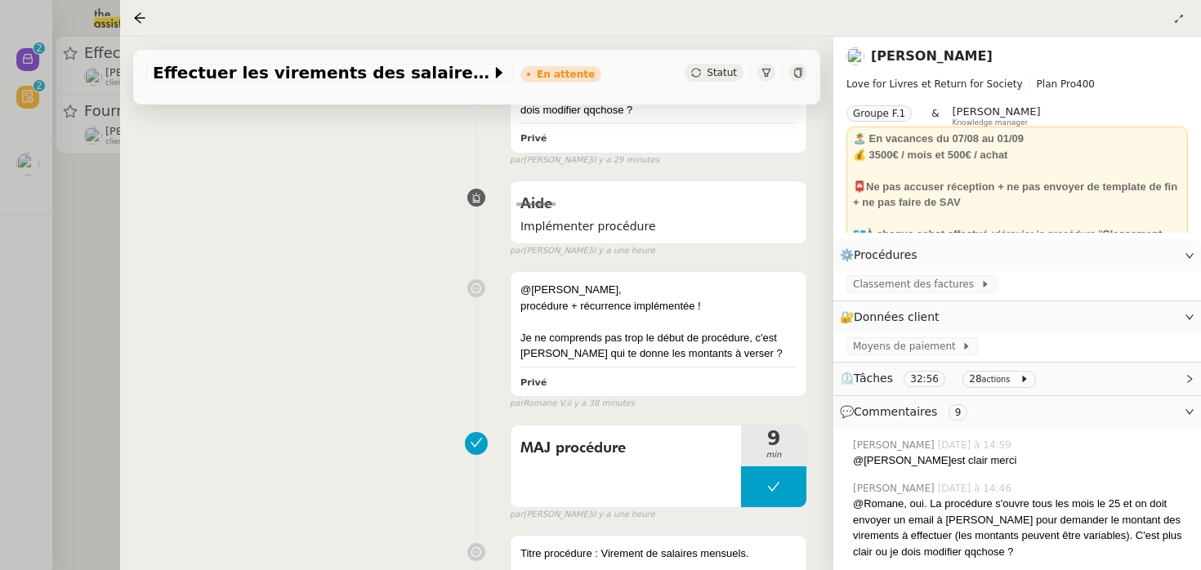
scroll to position [596, 0]
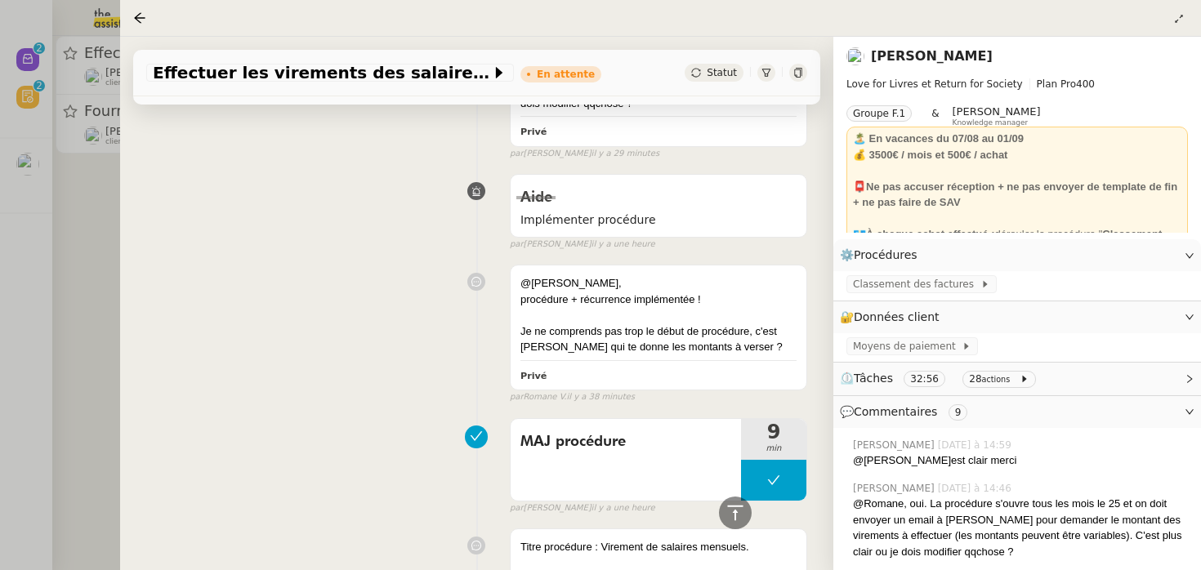
click at [62, 287] on div at bounding box center [600, 285] width 1201 height 570
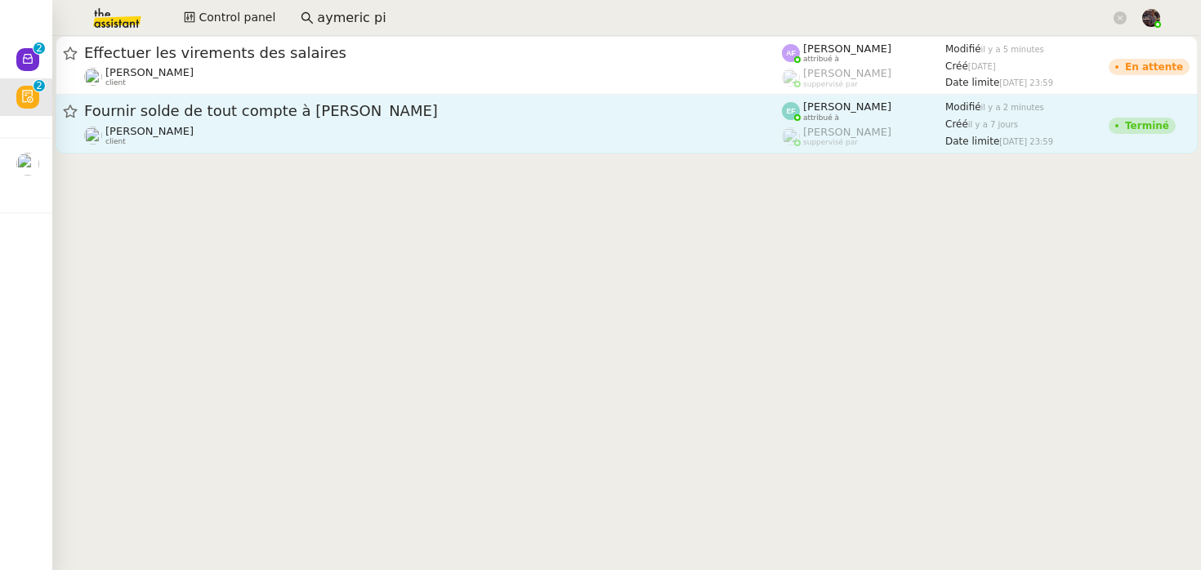
click at [195, 118] on span "Fournir solde de tout compte à [PERSON_NAME]" at bounding box center [433, 111] width 698 height 15
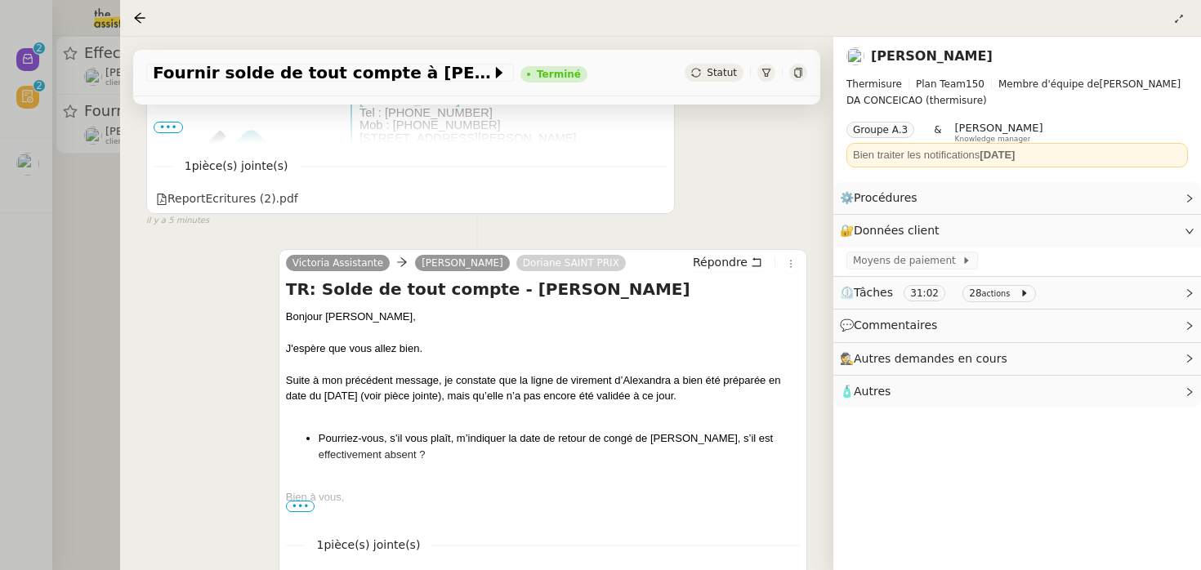
scroll to position [1916, 0]
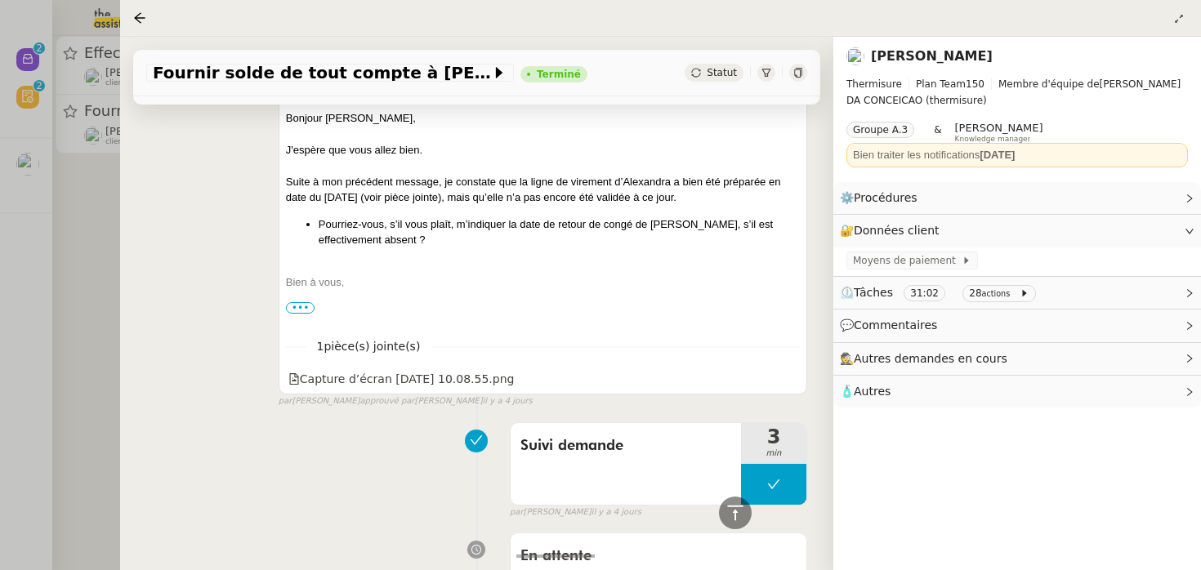
click at [92, 273] on div at bounding box center [600, 285] width 1201 height 570
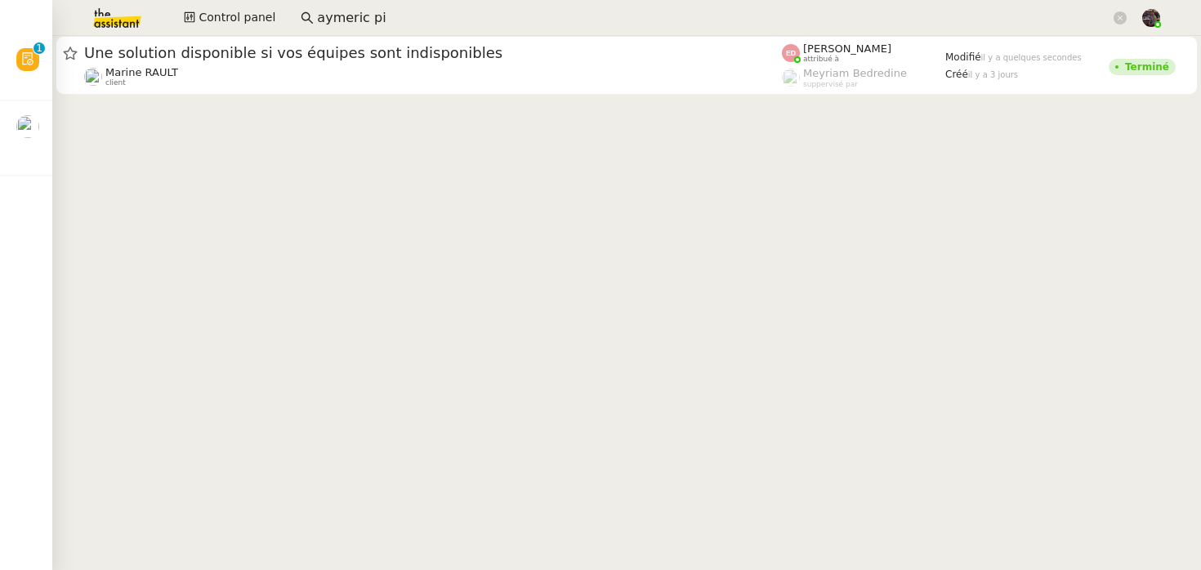
click at [372, 32] on app-search-bar "aymeric pi" at bounding box center [714, 18] width 844 height 36
click at [372, 24] on input "aymeric pi" at bounding box center [713, 18] width 793 height 22
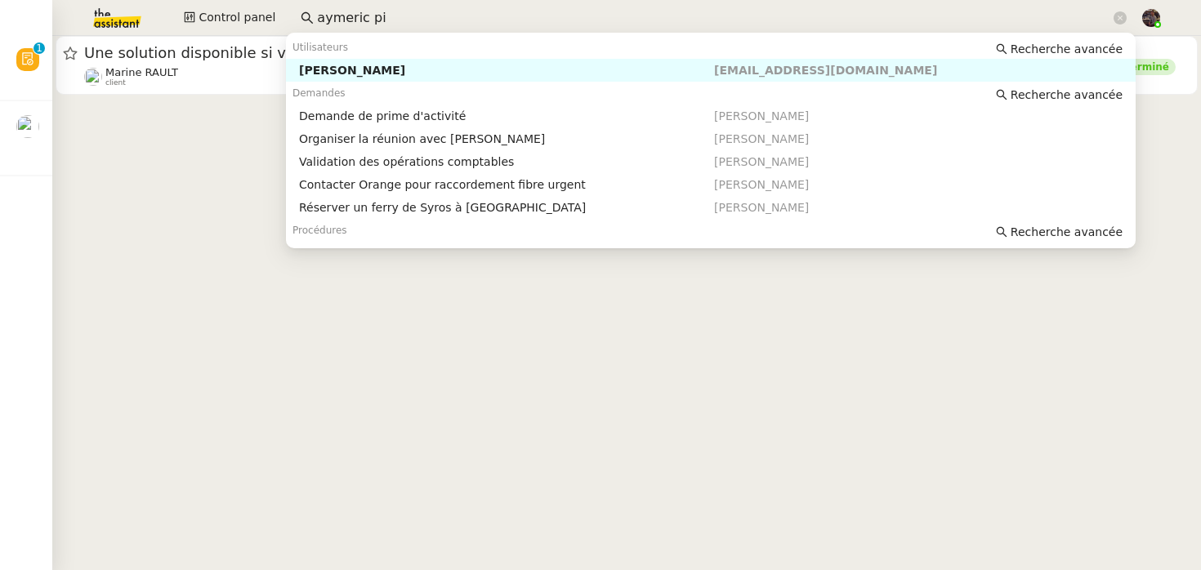
click at [372, 24] on input "aymeric pi" at bounding box center [713, 18] width 793 height 22
paste input "storvatt"
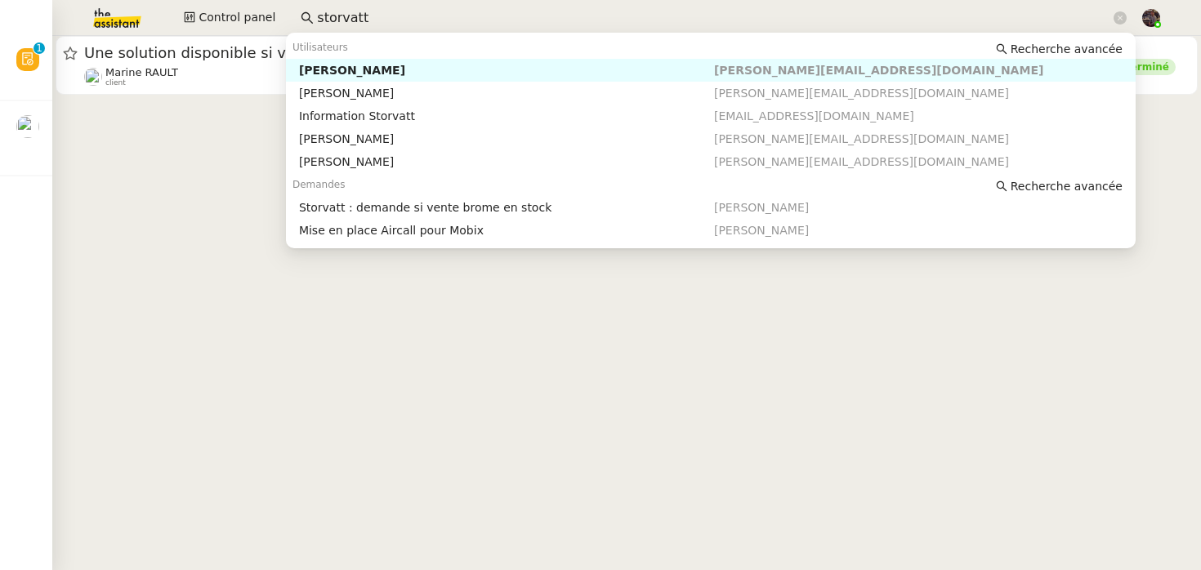
click at [348, 69] on div "[PERSON_NAME]" at bounding box center [506, 70] width 415 height 15
type input "storvatt"
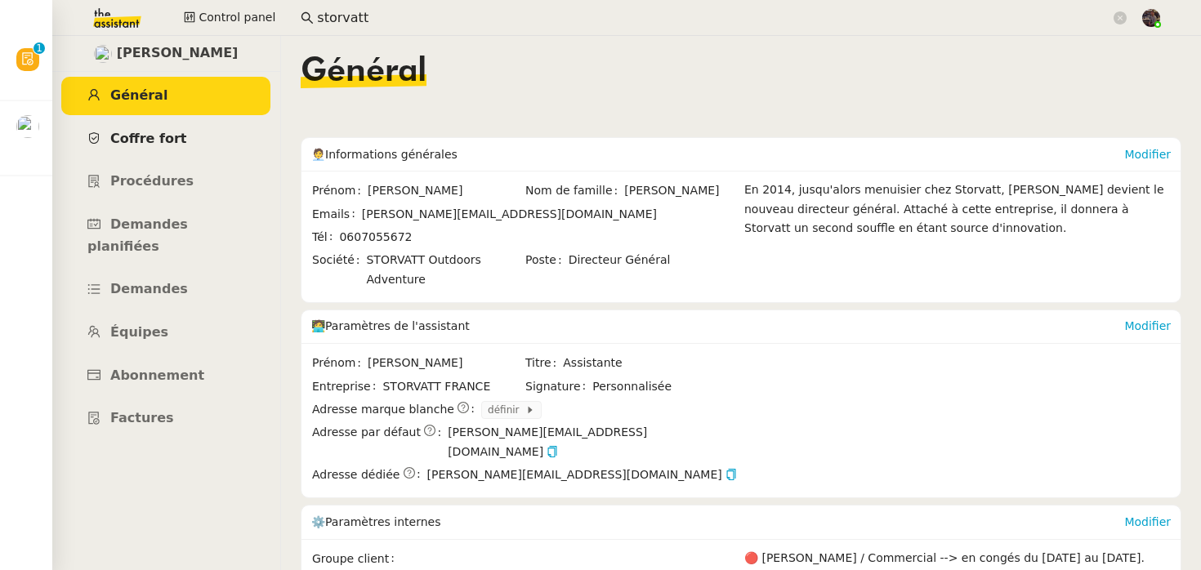
click at [165, 144] on span "Coffre fort" at bounding box center [148, 139] width 77 height 16
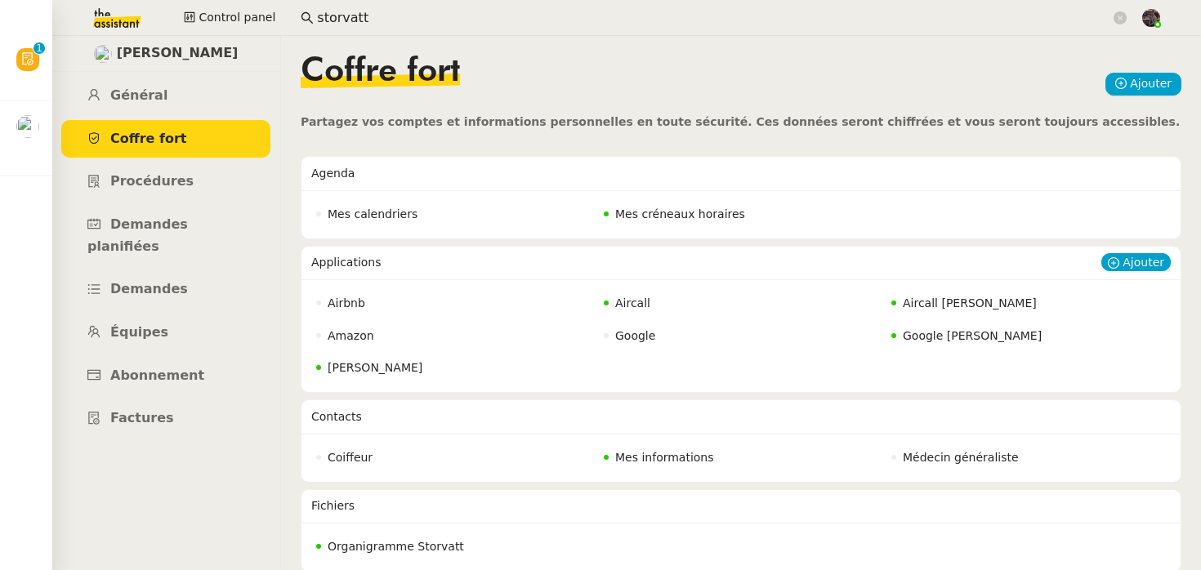
click at [635, 305] on span "Aircall" at bounding box center [632, 302] width 35 height 13
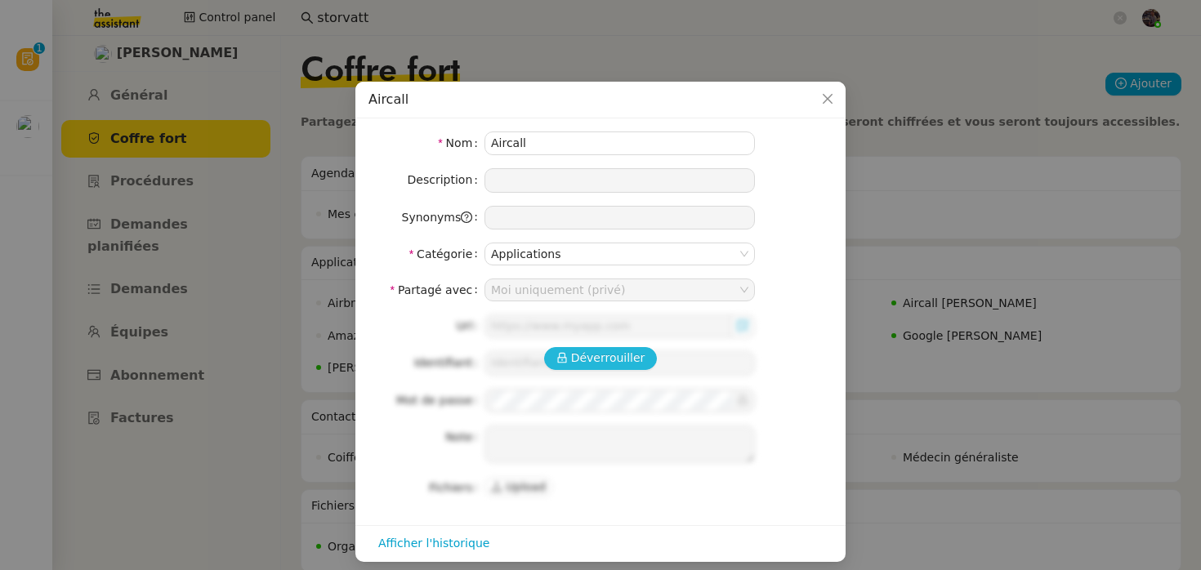
click at [565, 365] on button "Déverrouiller" at bounding box center [601, 358] width 114 height 23
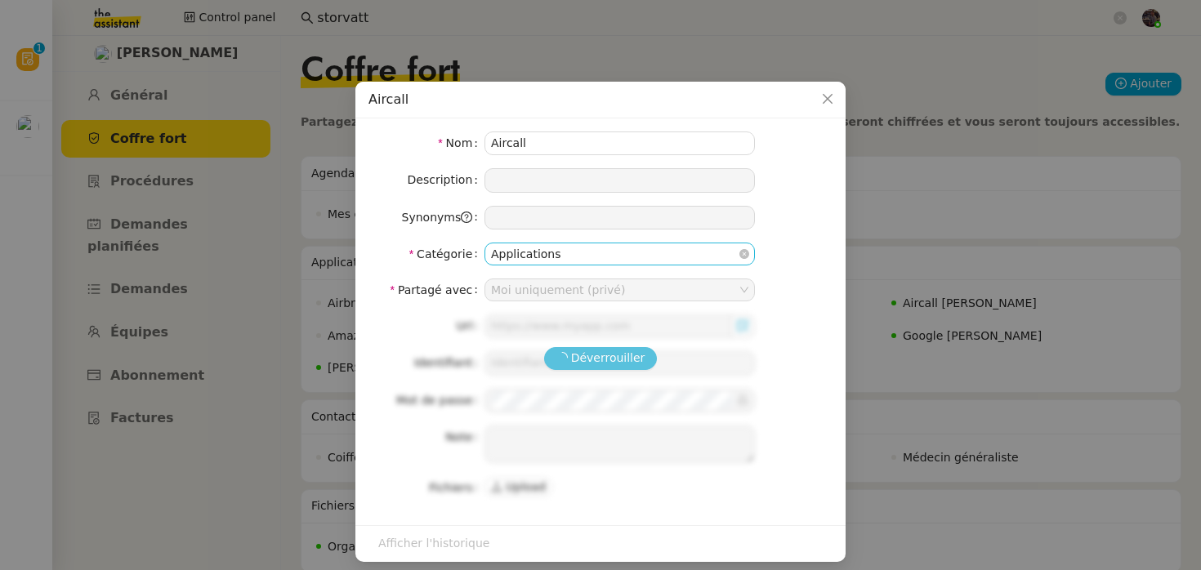
type input "[URL][DOMAIN_NAME]"
type input "[PERSON_NAME][EMAIL_ADDRESS][DOMAIN_NAME]"
type textarea "Extension Google Chrome : [URL][DOMAIN_NAME] Pour téléphoner, télécharger le cl…"
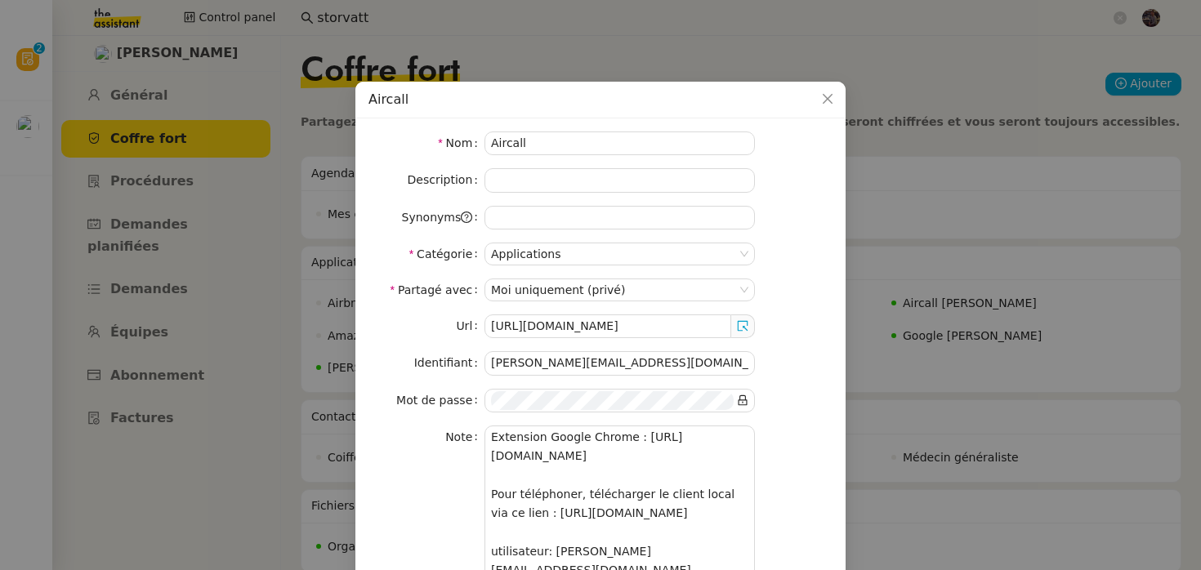
click at [55, 163] on nz-modal-container "Aircall Nom Aircall Description Synonyms Catégorie Applications Partagé avec Mo…" at bounding box center [600, 285] width 1201 height 570
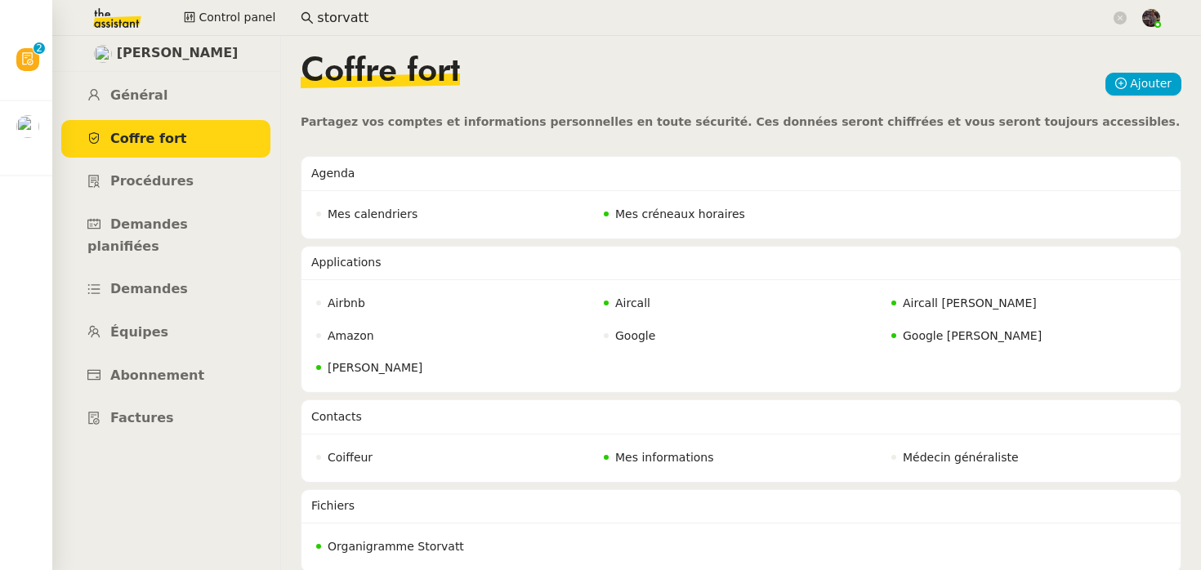
click at [120, 14] on img at bounding box center [104, 18] width 127 height 36
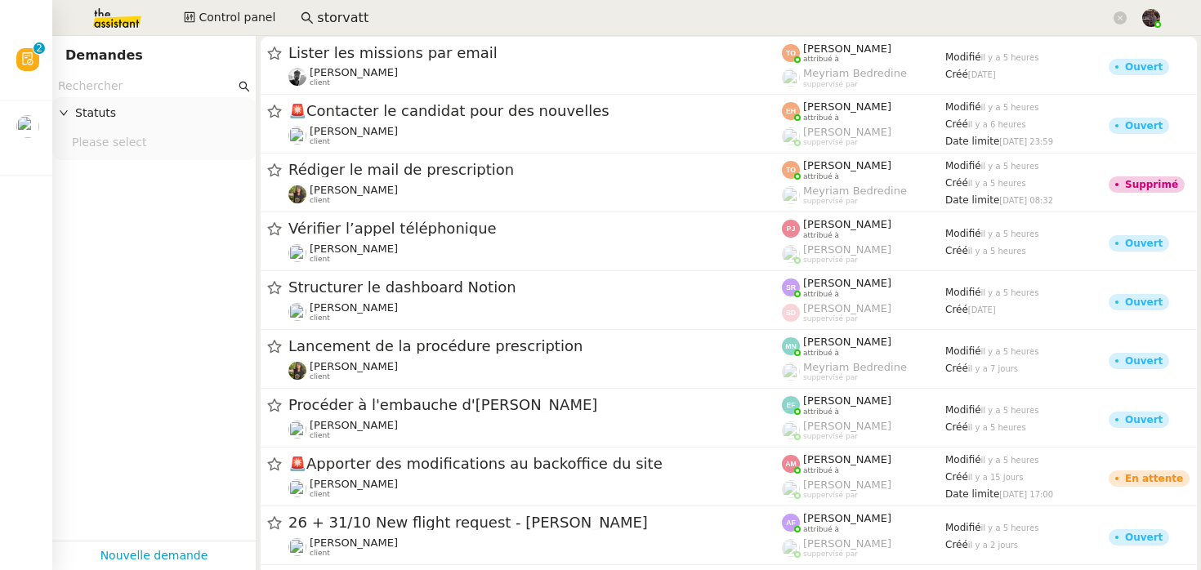
click at [134, 89] on input "text" at bounding box center [146, 86] width 177 height 19
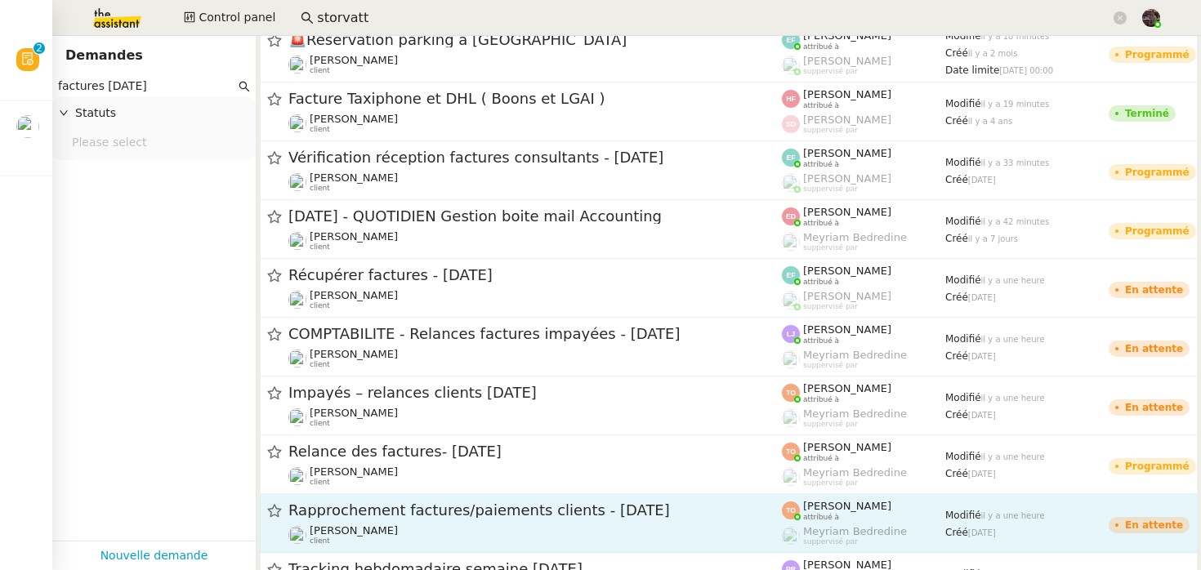
scroll to position [166, 0]
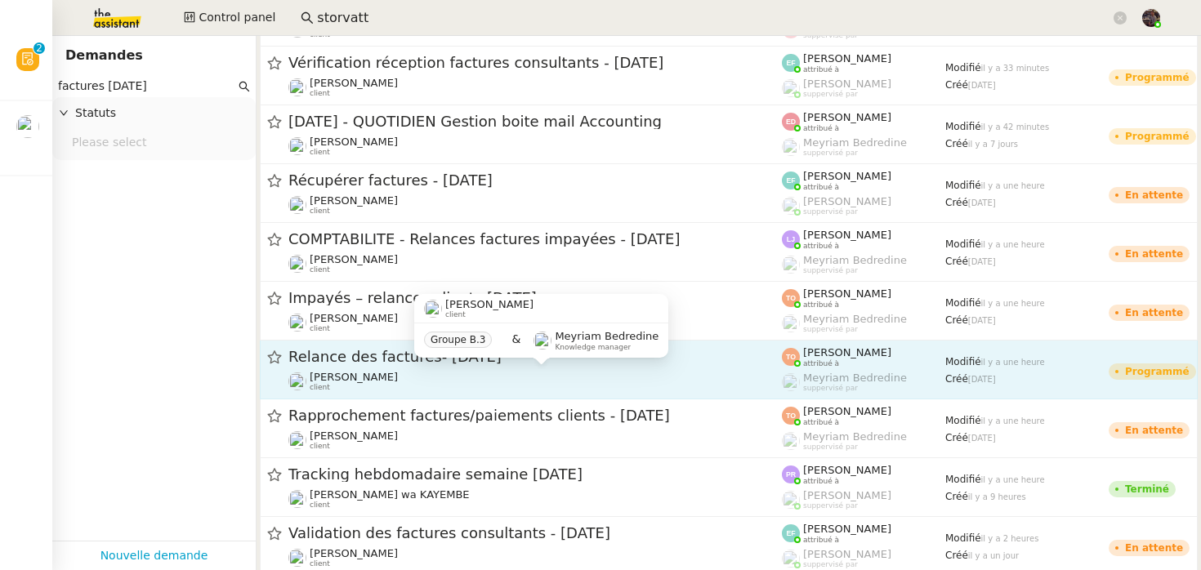
type input "factures [DATE]"
click at [408, 385] on div "[PERSON_NAME] client" at bounding box center [534, 381] width 493 height 21
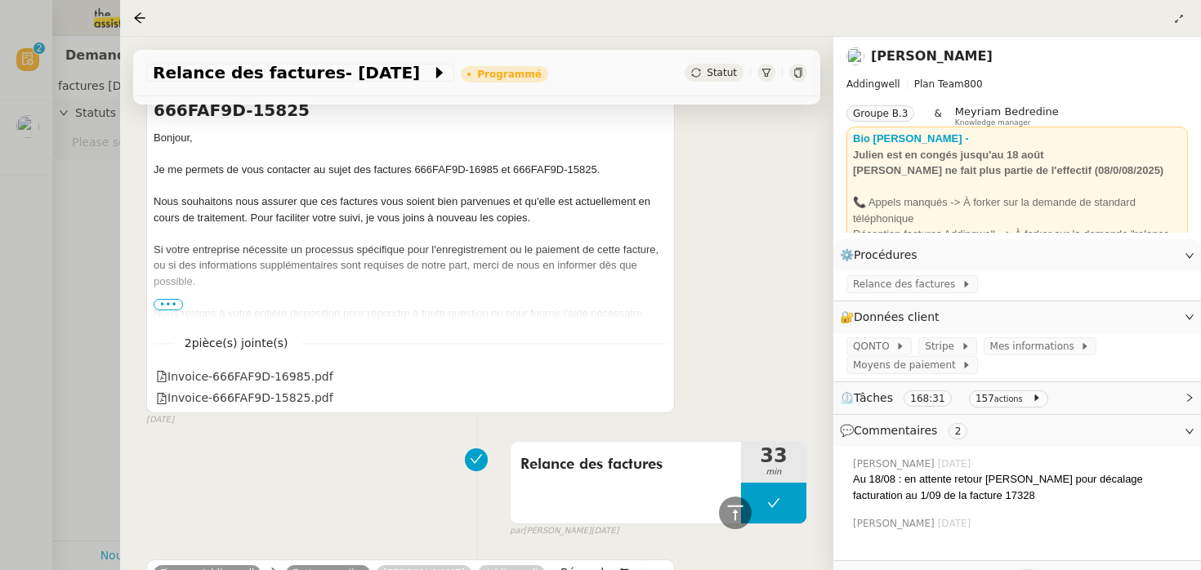
scroll to position [22152, 0]
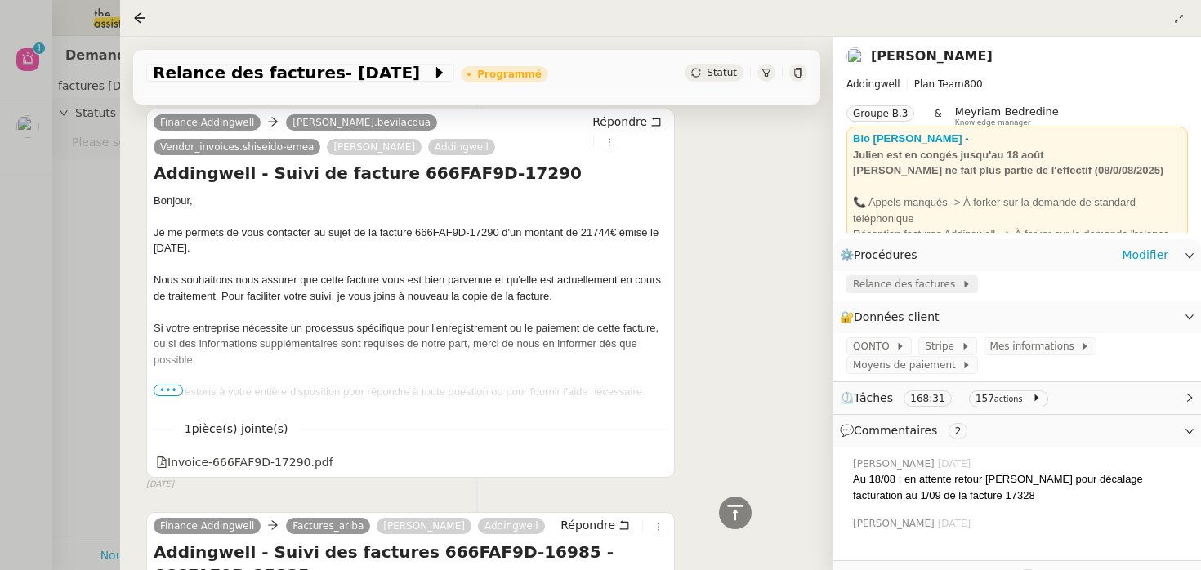
click at [891, 283] on span "Relance des factures" at bounding box center [907, 284] width 109 height 16
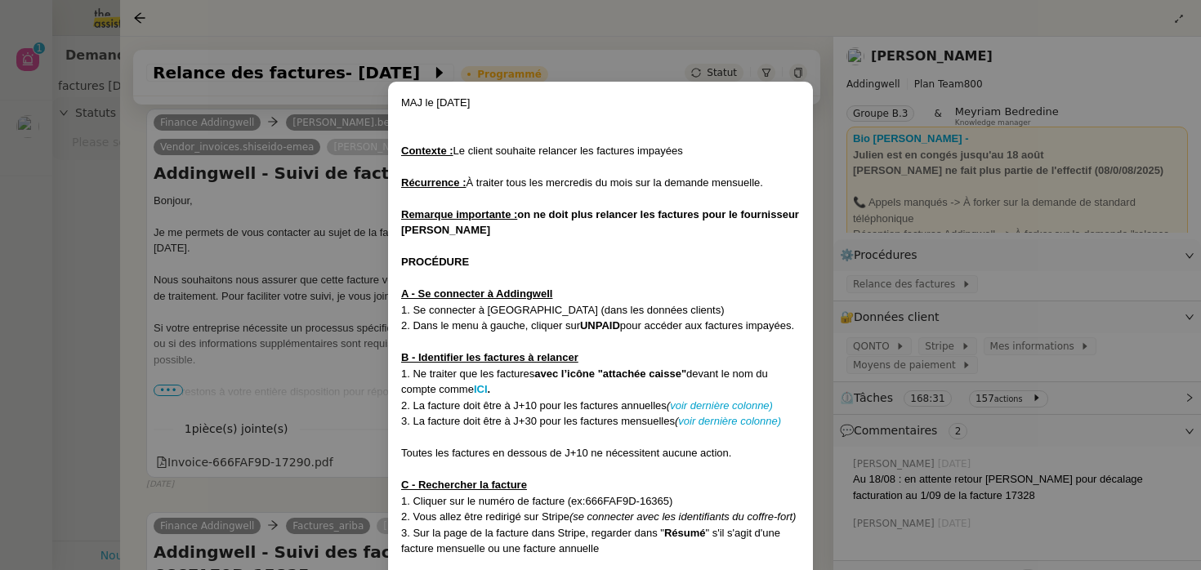
click at [360, 316] on nz-modal-container "MAJ le [DATE] Contexte : Le client souhaite relancer les factures impayées Récu…" at bounding box center [600, 285] width 1201 height 570
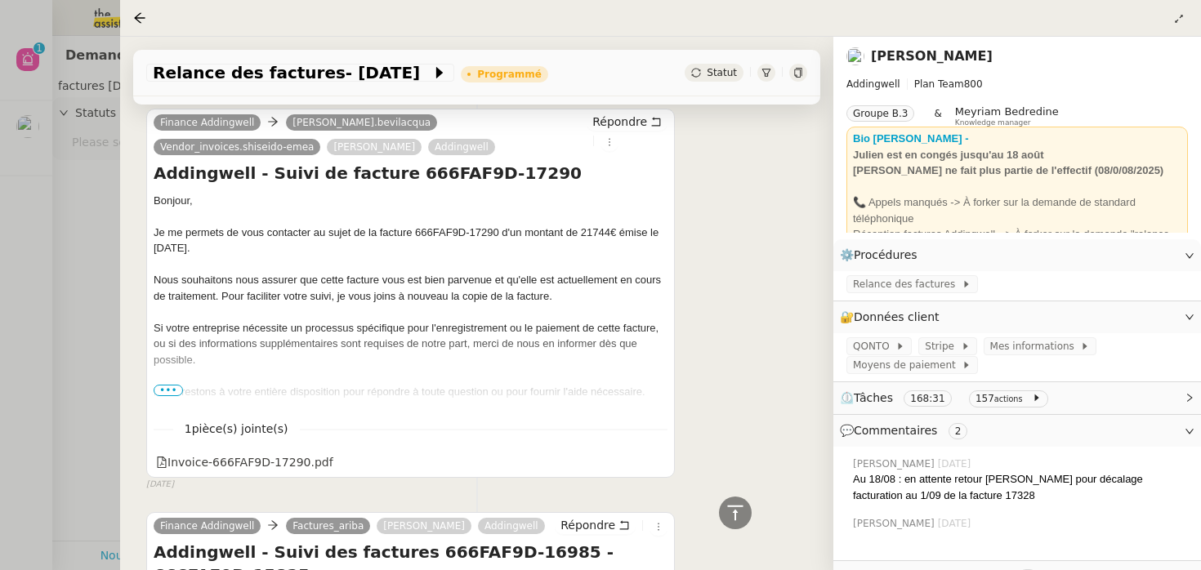
click at [916, 51] on link "[PERSON_NAME]" at bounding box center [932, 56] width 122 height 16
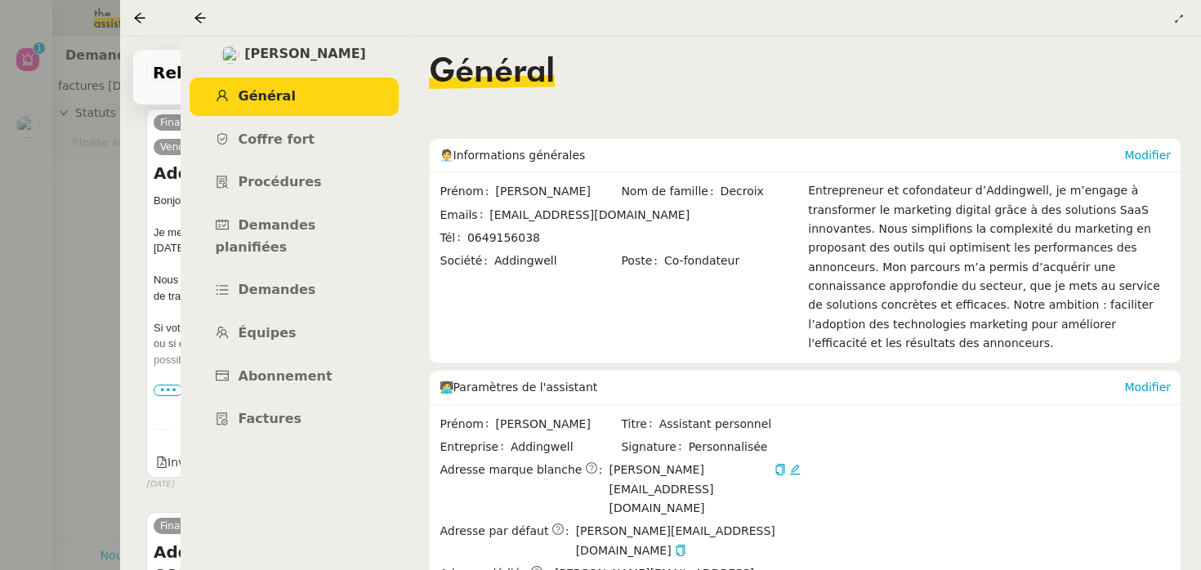
click at [1193, 4] on nz-page-header at bounding box center [691, 18] width 1021 height 37
click at [1181, 20] on icon at bounding box center [1179, 19] width 10 height 10
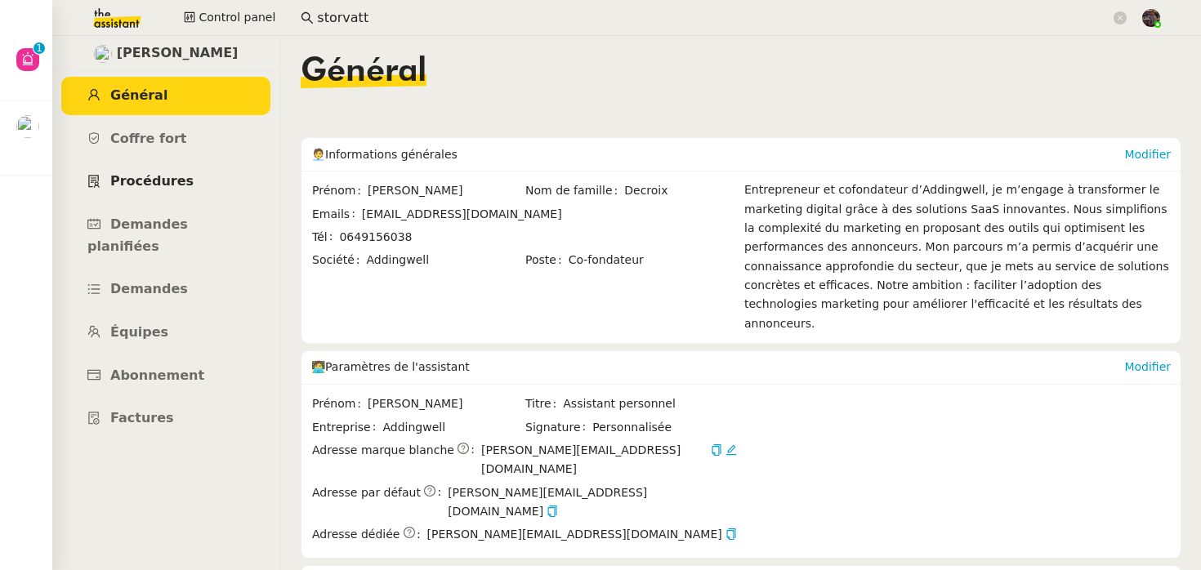
click at [247, 181] on link "Procédures" at bounding box center [165, 182] width 209 height 38
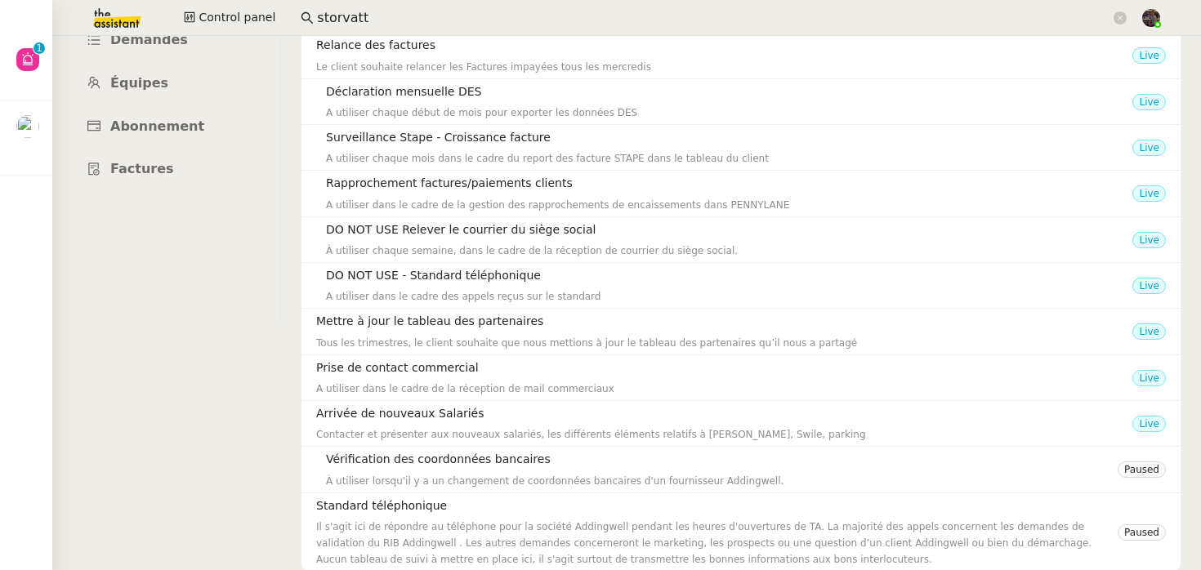
scroll to position [251, 0]
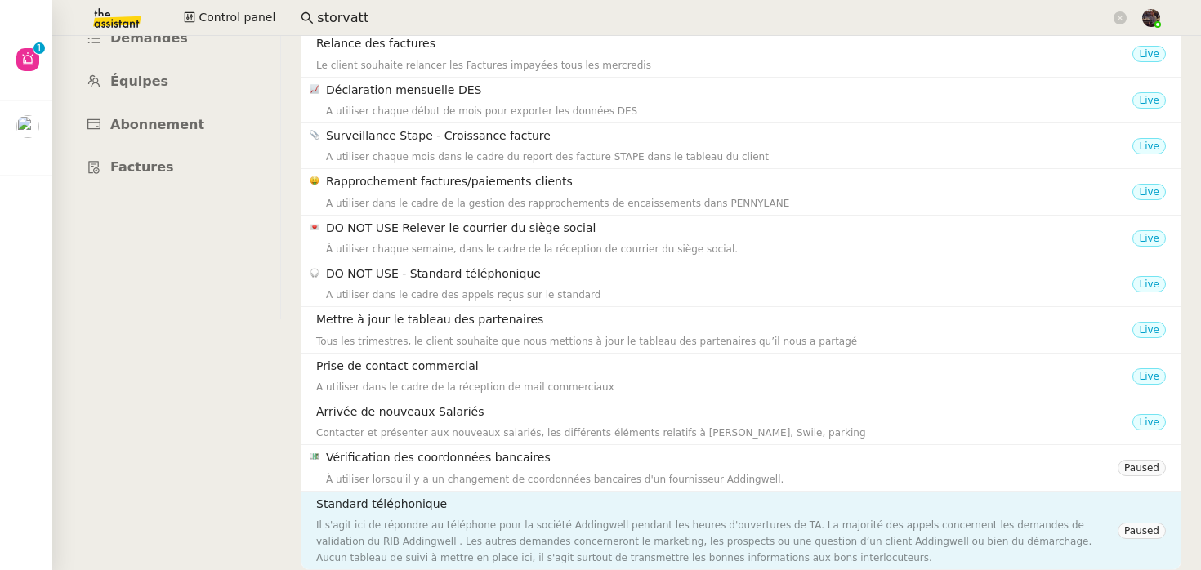
click at [409, 513] on h4 "Standard téléphonique" at bounding box center [716, 504] width 801 height 19
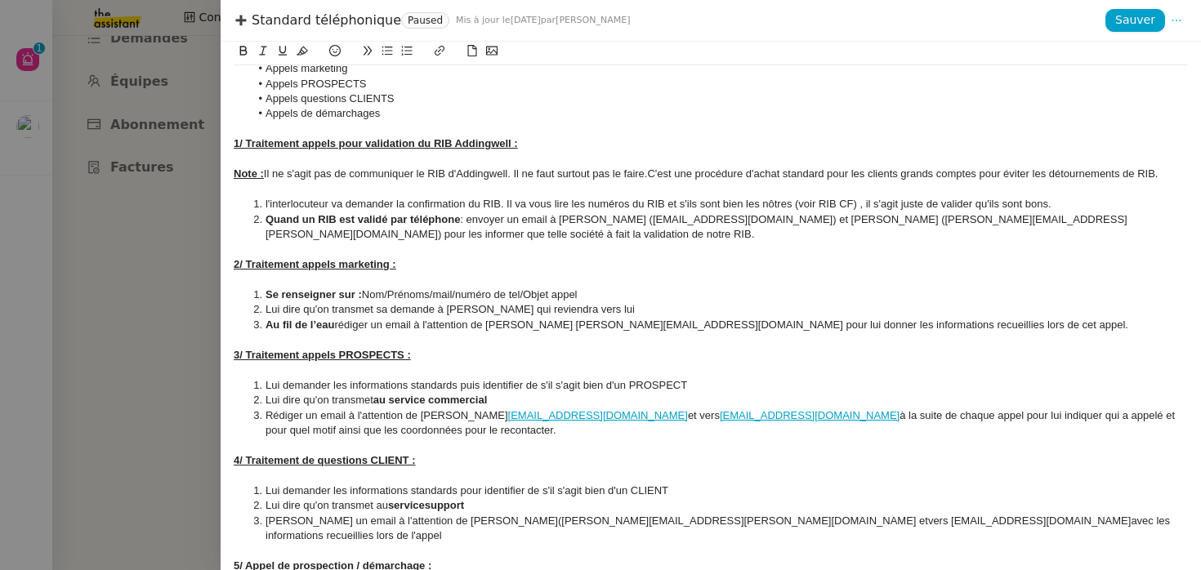
scroll to position [395, 0]
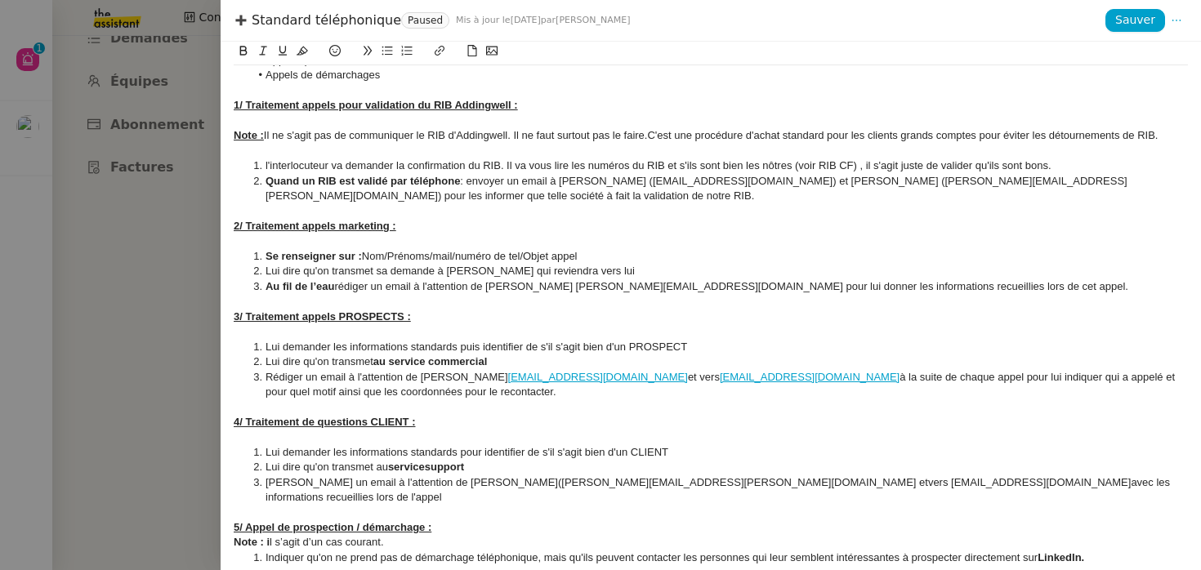
click at [443, 258] on span "Nom/Prénoms/mail/numéro de tel/Objet appel" at bounding box center [470, 256] width 216 height 12
click at [119, 233] on div at bounding box center [600, 285] width 1201 height 570
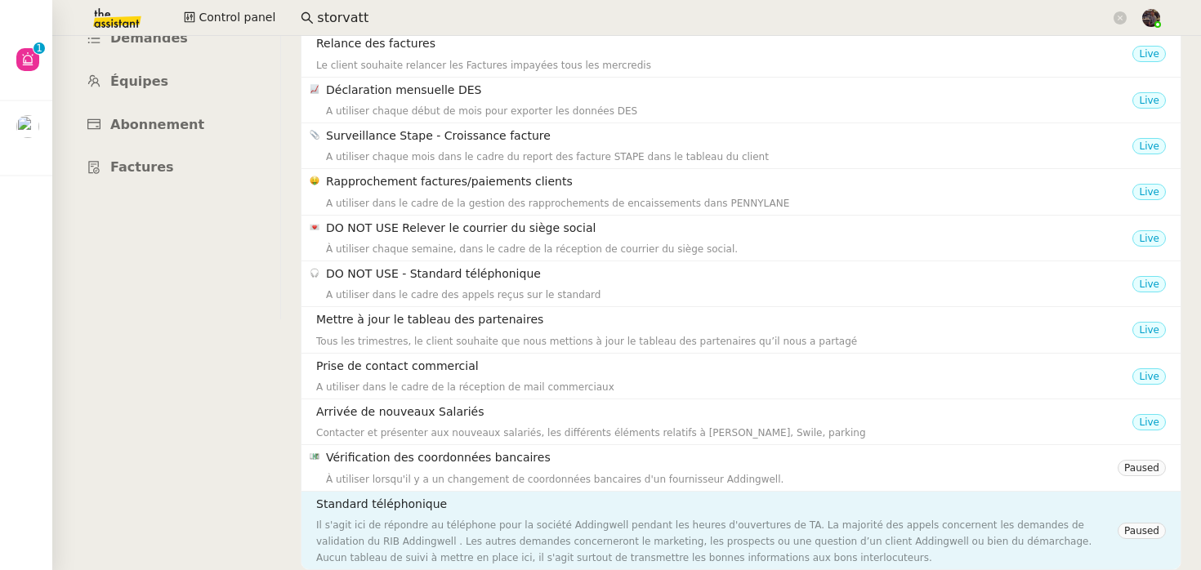
click at [434, 555] on div "Il s'agit ici de répondre au téléphone pour la société Addingwell pendant les h…" at bounding box center [716, 541] width 801 height 49
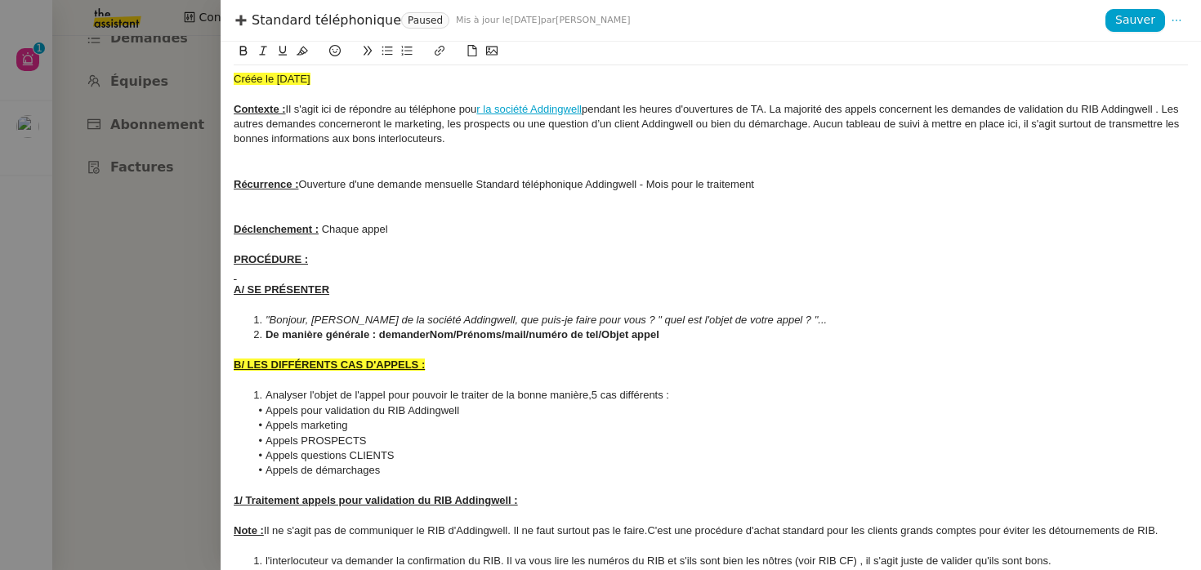
click at [168, 148] on div at bounding box center [600, 285] width 1201 height 570
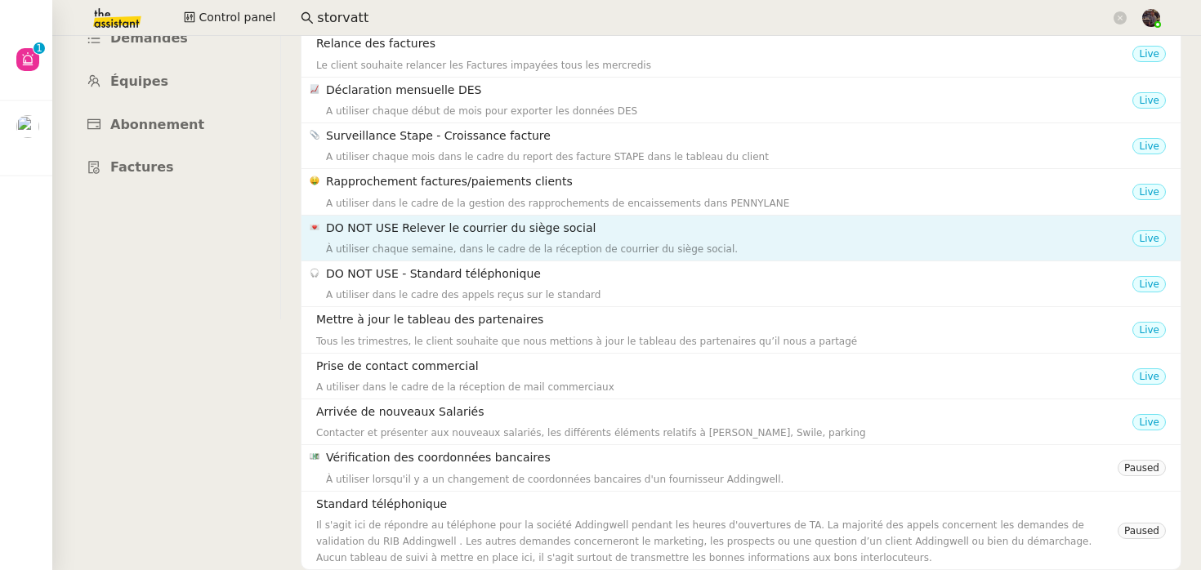
scroll to position [0, 0]
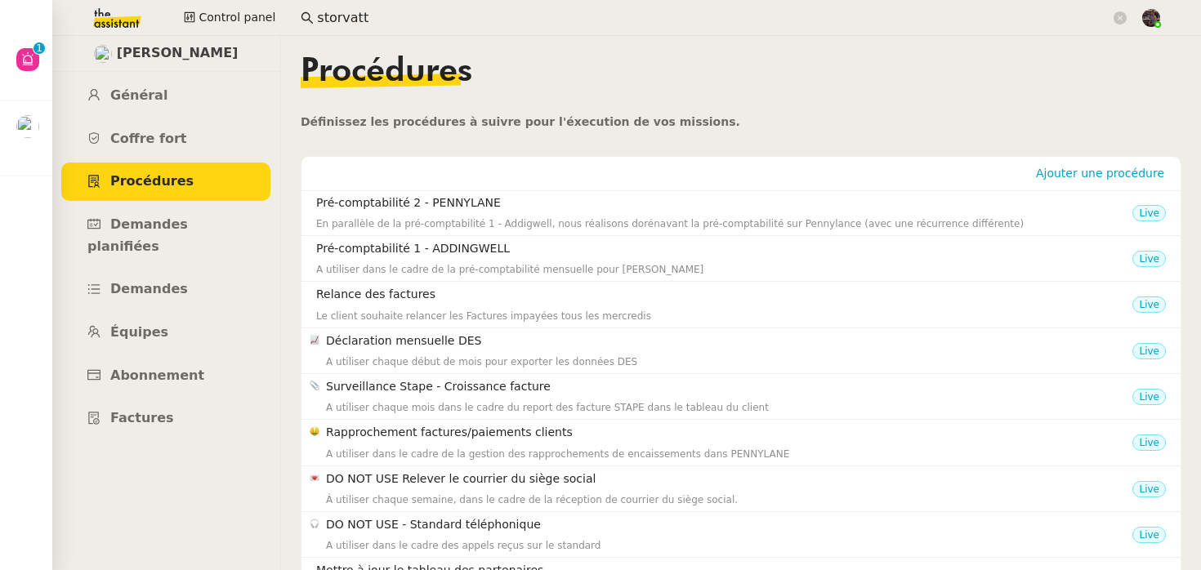
click at [111, 17] on img at bounding box center [104, 18] width 127 height 36
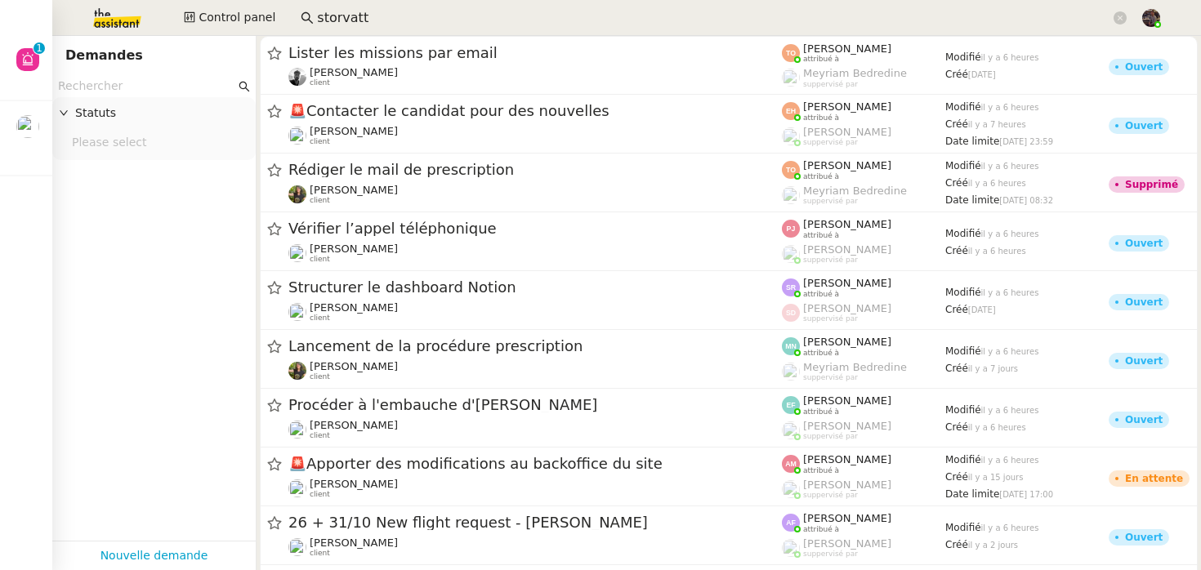
click at [343, 15] on input "storvatt" at bounding box center [713, 18] width 793 height 22
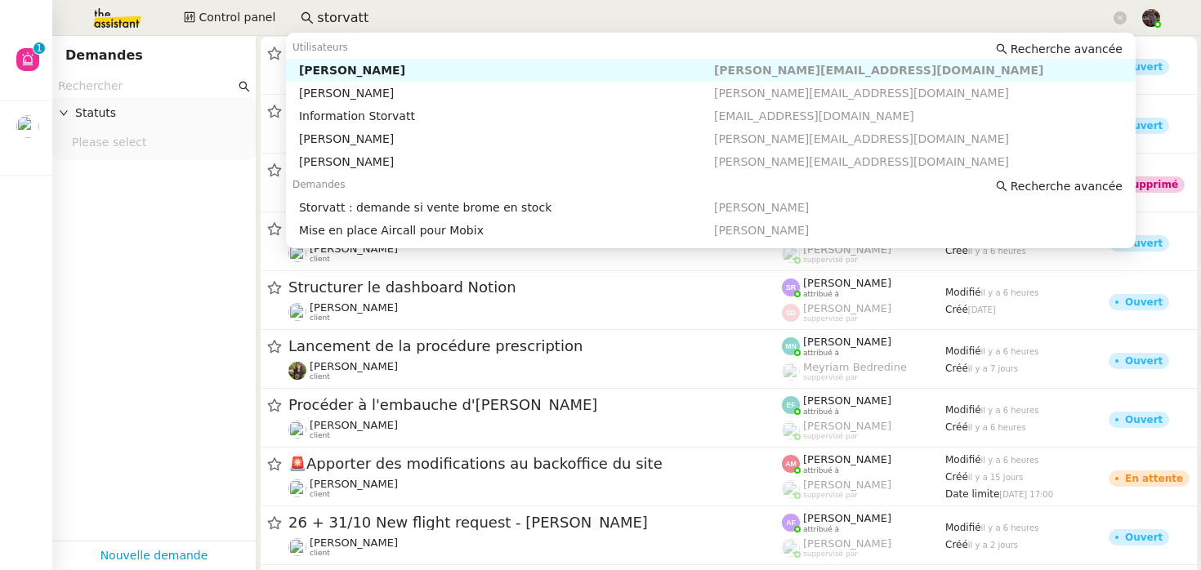
click at [343, 15] on input "storvatt" at bounding box center [713, 18] width 793 height 22
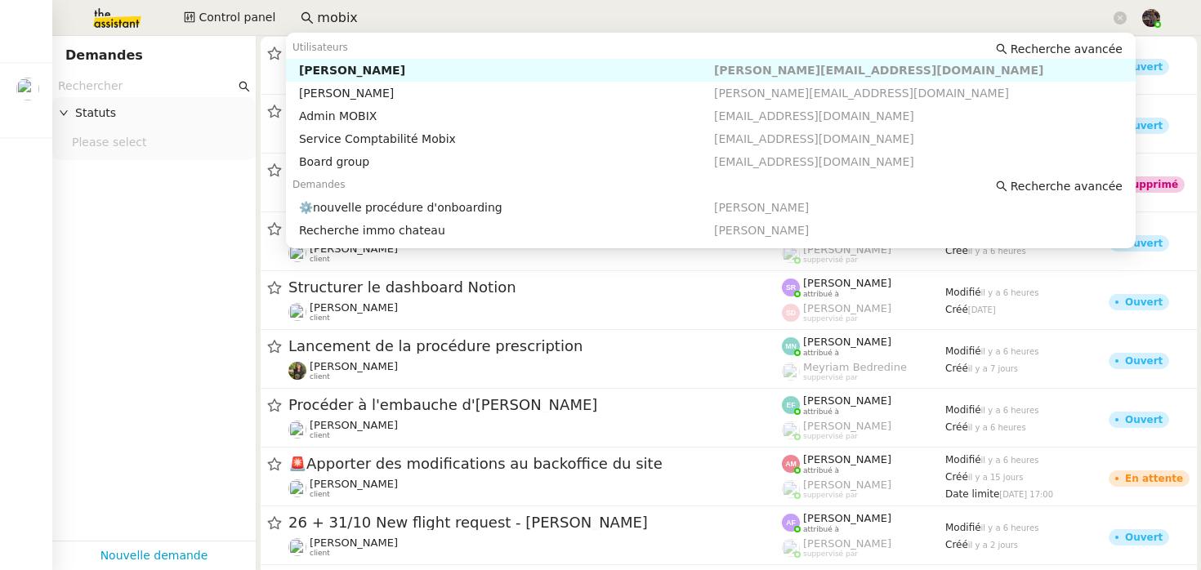
click at [332, 73] on div "[PERSON_NAME]" at bounding box center [506, 70] width 415 height 15
type input "mobix"
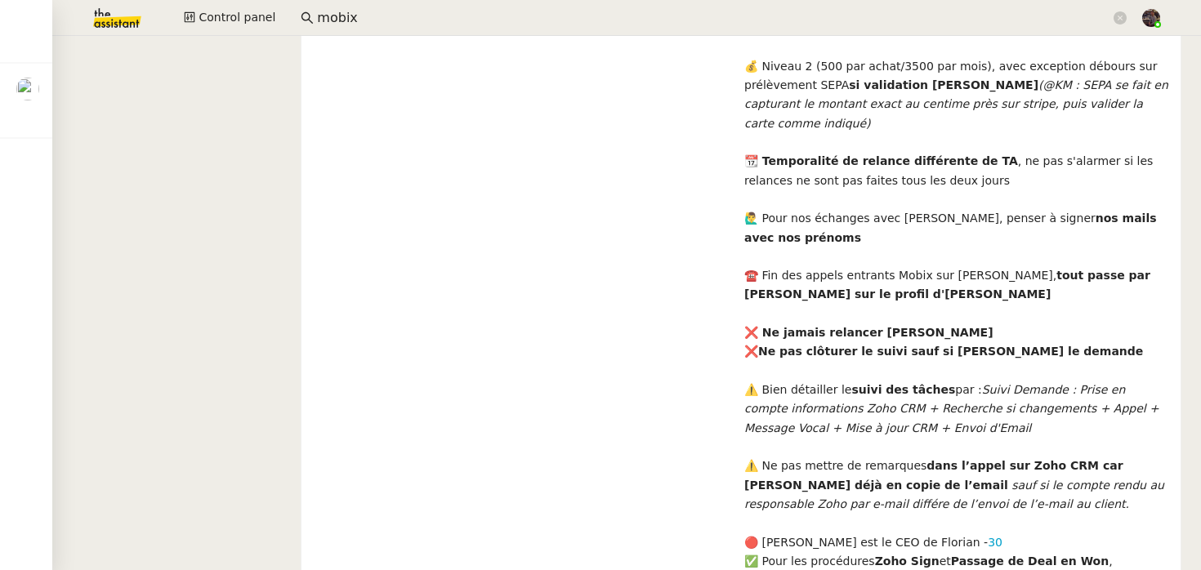
scroll to position [158, 0]
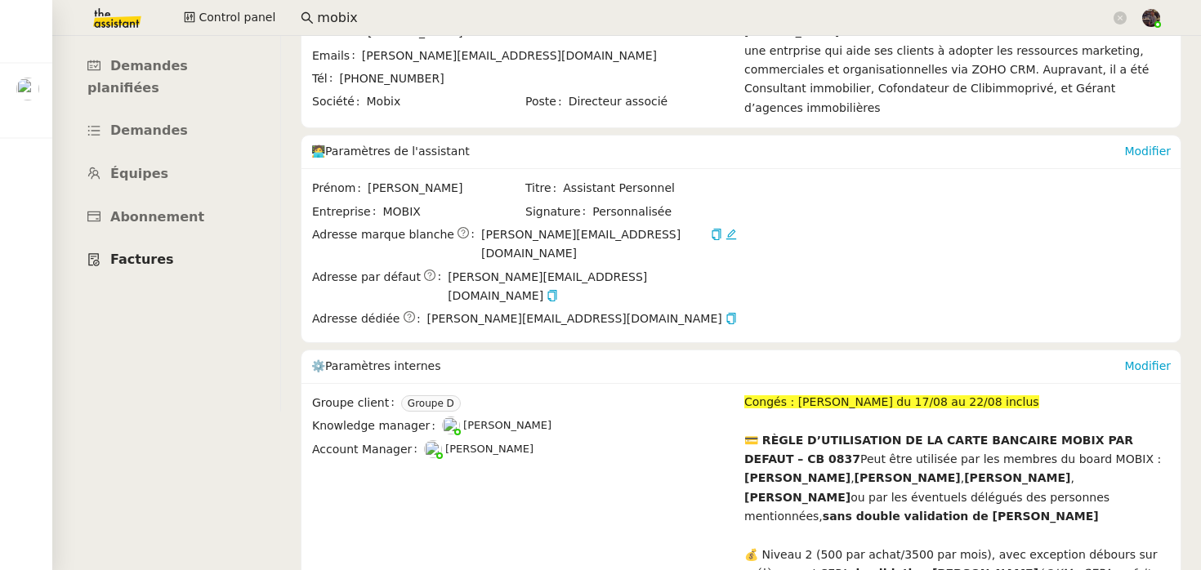
click at [168, 241] on link "Factures" at bounding box center [165, 260] width 209 height 38
click at [122, 209] on span "Abonnement" at bounding box center [157, 217] width 94 height 16
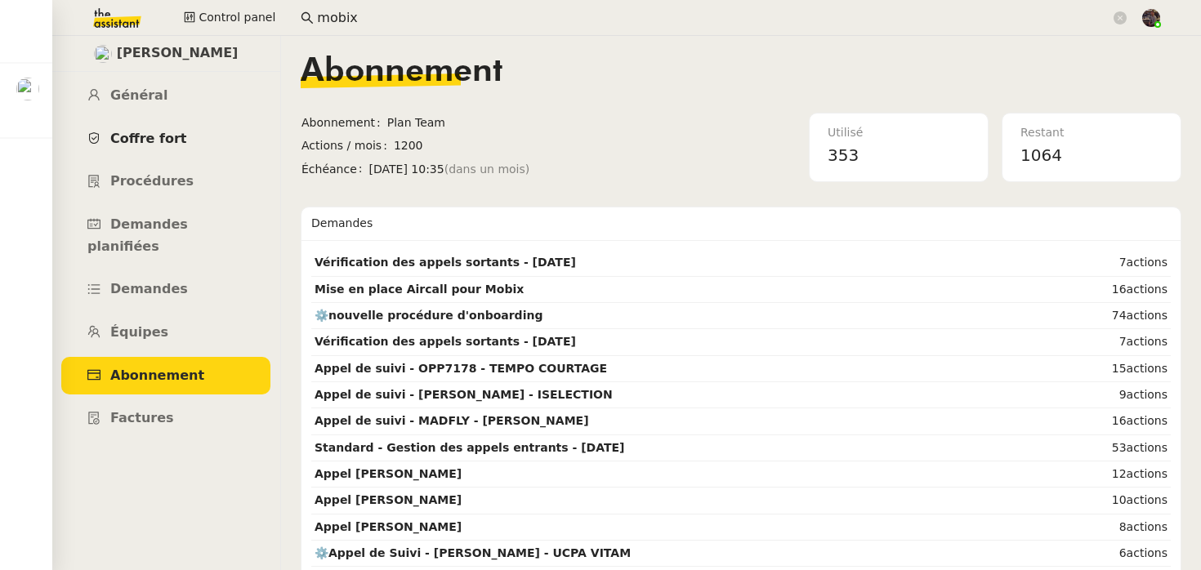
click at [200, 134] on link "Coffre fort" at bounding box center [165, 139] width 209 height 38
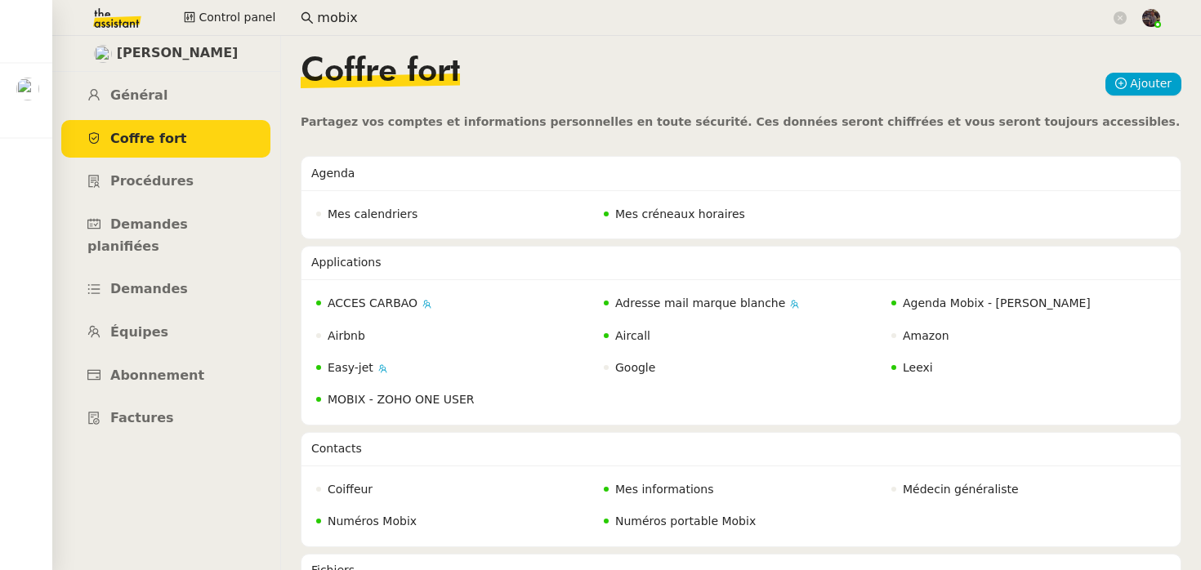
click at [744, 87] on div "Coffre fort Ajouter" at bounding box center [741, 84] width 880 height 57
